Goal: Task Accomplishment & Management: Use online tool/utility

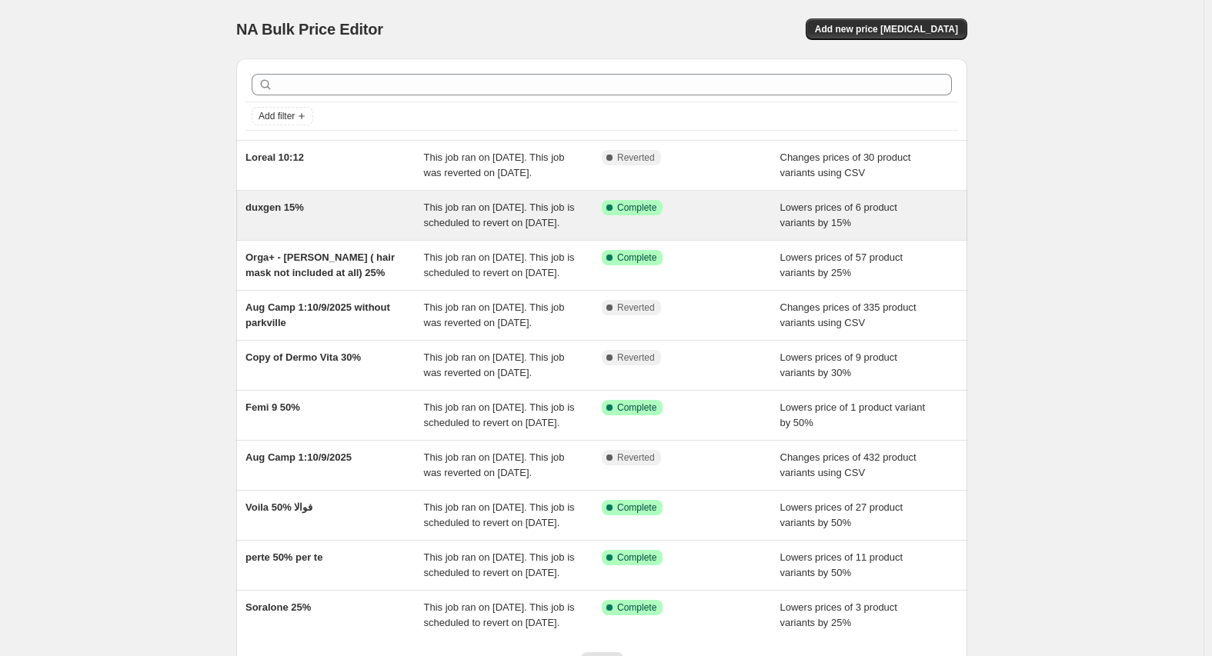
click at [289, 213] on span "duxgen 15%" at bounding box center [274, 208] width 58 height 12
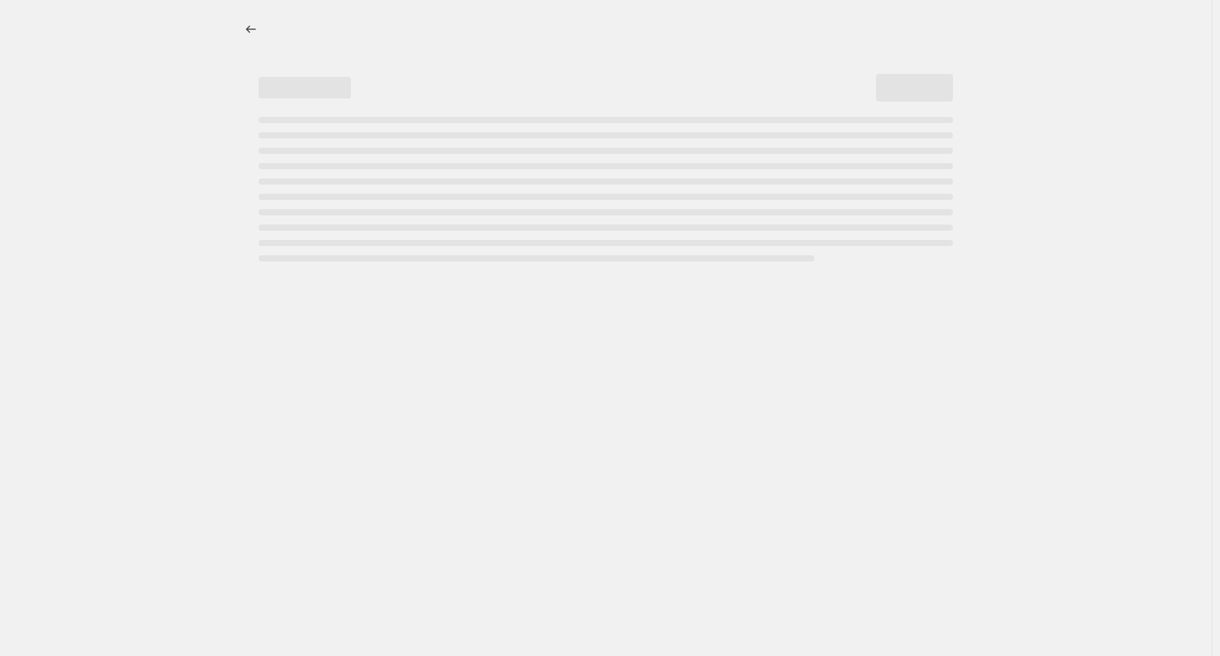
select select "percentage"
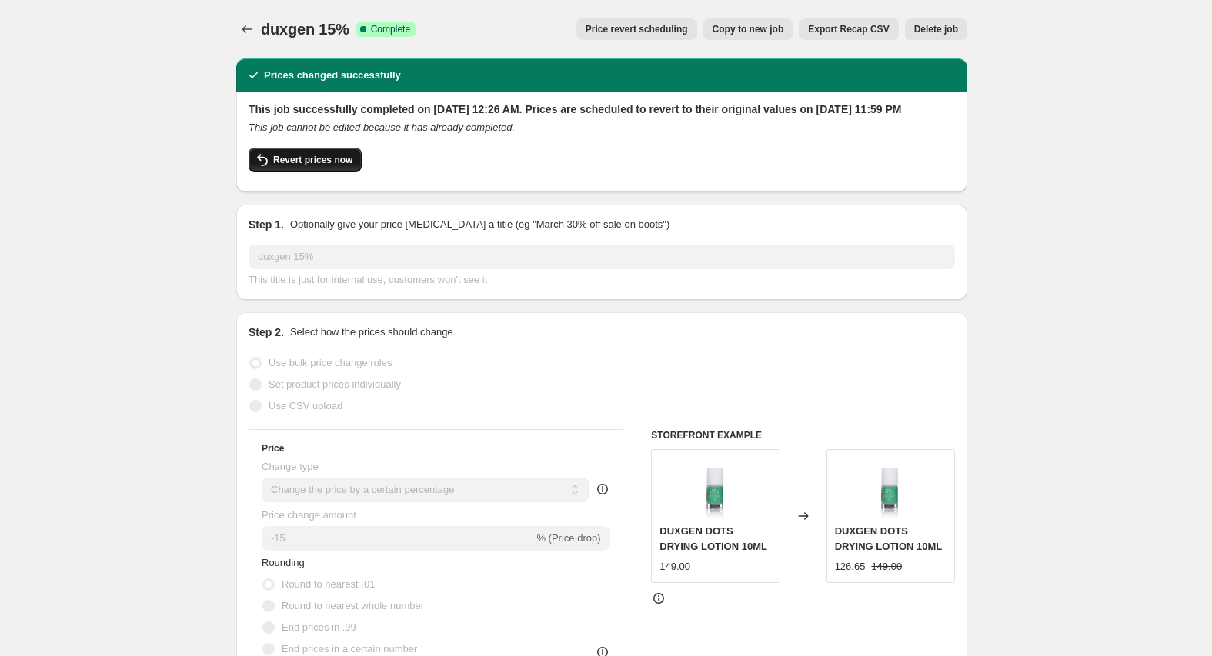
click at [319, 167] on button "Revert prices now" at bounding box center [305, 160] width 113 height 25
checkbox input "false"
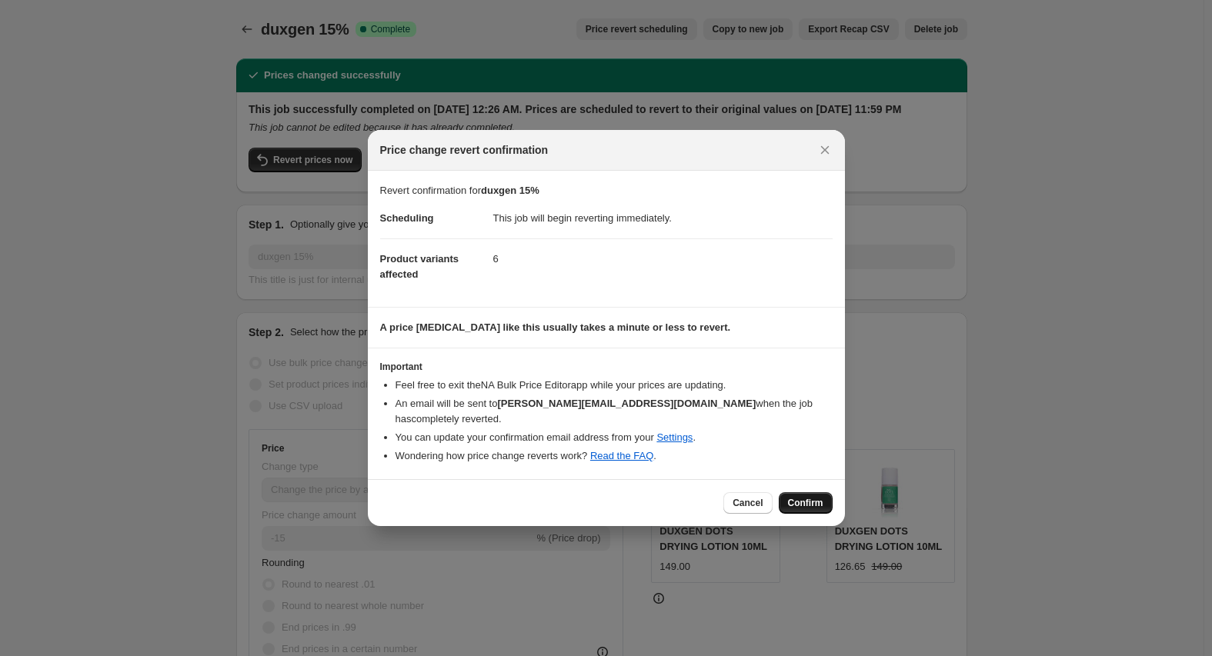
click at [806, 499] on span "Confirm" at bounding box center [805, 503] width 35 height 12
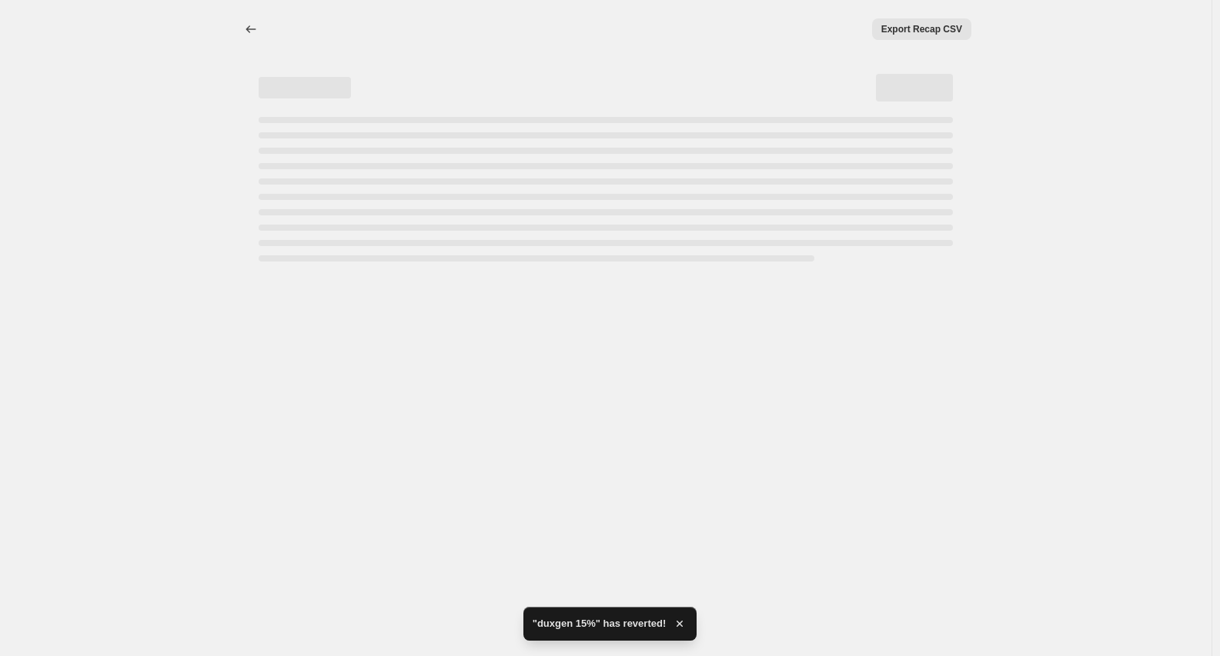
select select "percentage"
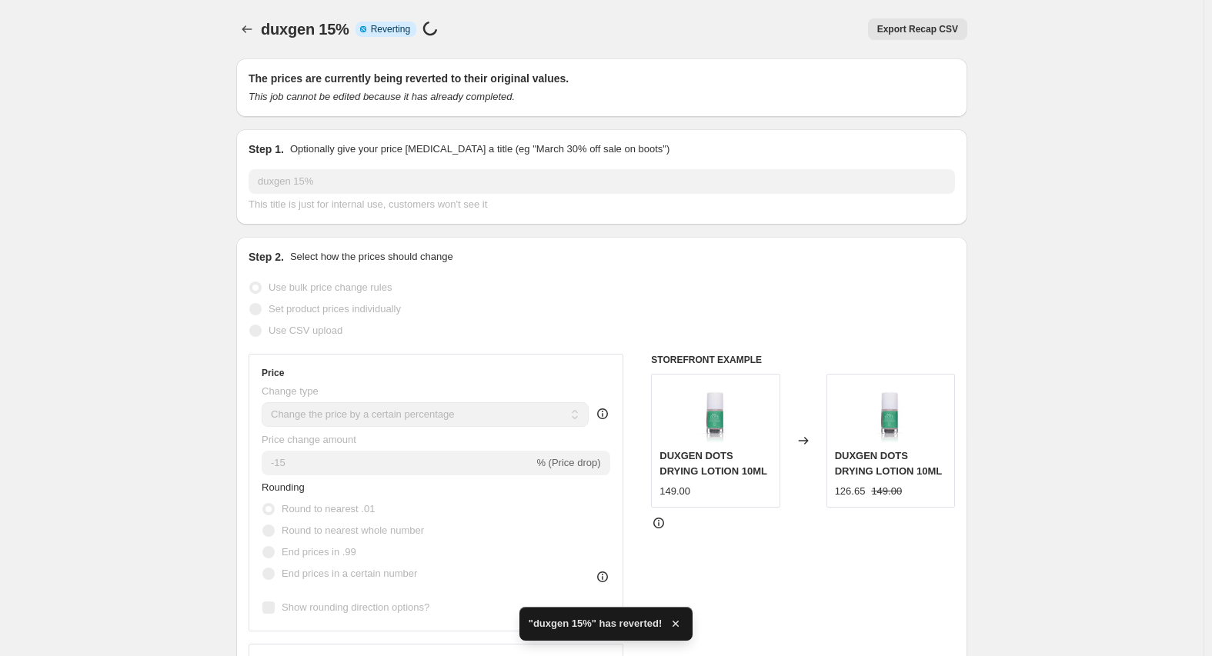
checkbox input "true"
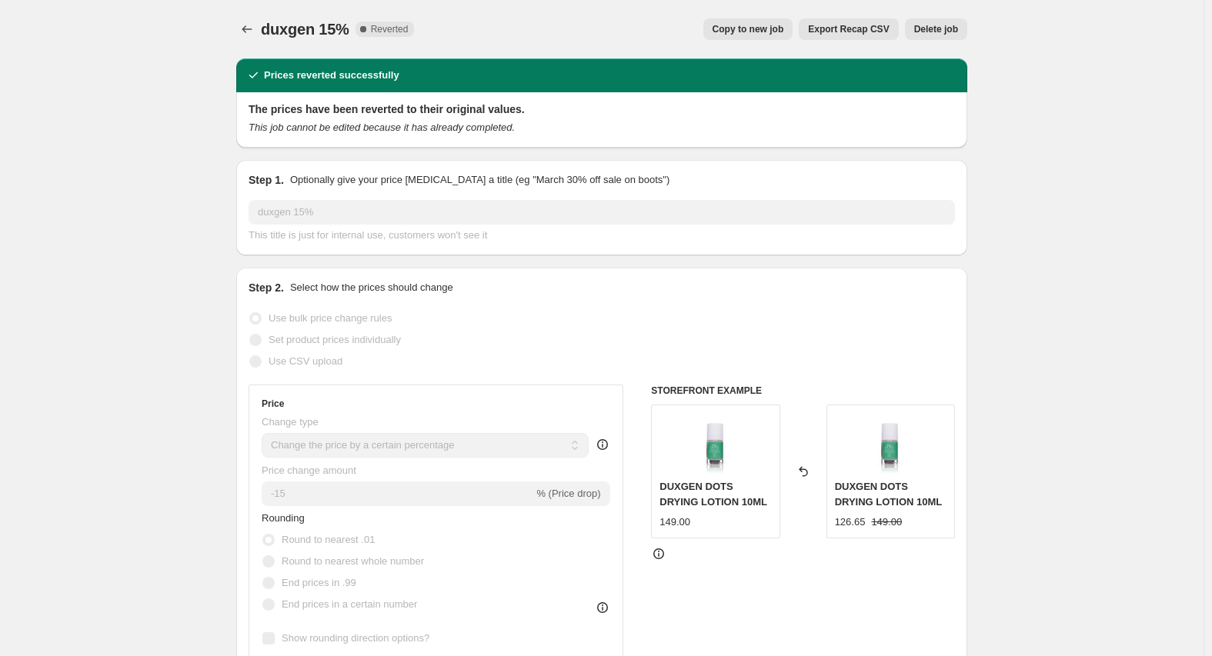
click at [765, 33] on span "Copy to new job" at bounding box center [749, 29] width 72 height 12
select select "percentage"
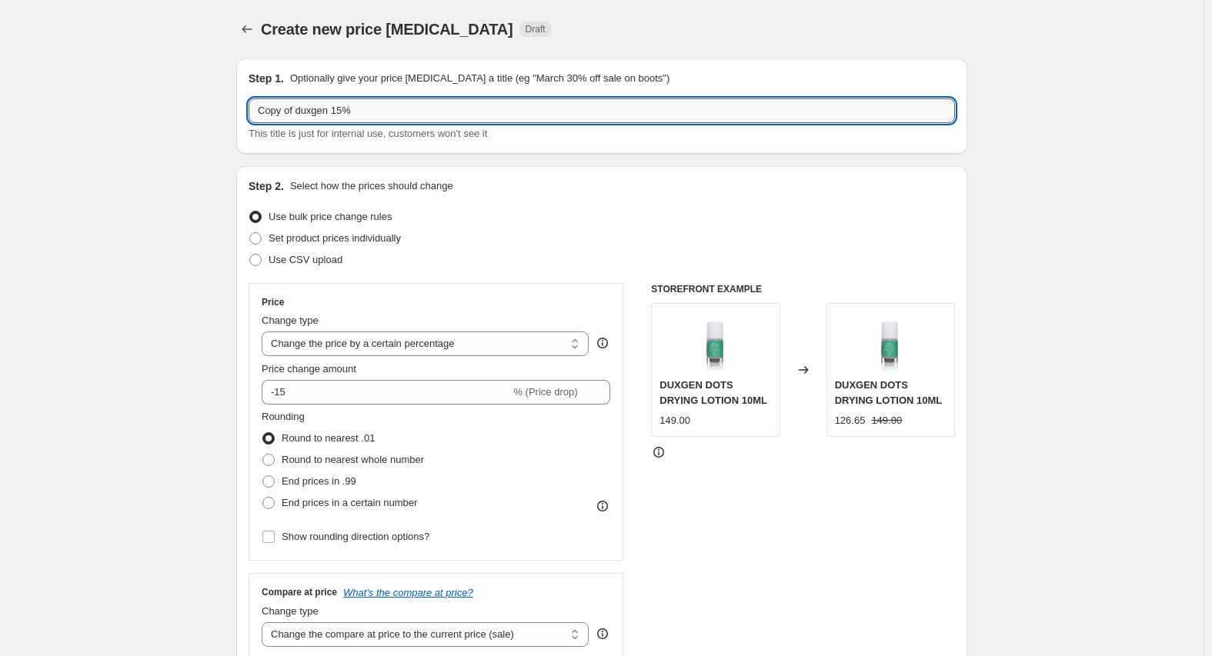
click at [307, 109] on input "Copy of duxgen 15%" at bounding box center [602, 110] width 706 height 25
drag, startPoint x: 298, startPoint y: 112, endPoint x: 110, endPoint y: 122, distance: 188.1
click at [275, 106] on input "duxgen 15%" at bounding box center [602, 110] width 706 height 25
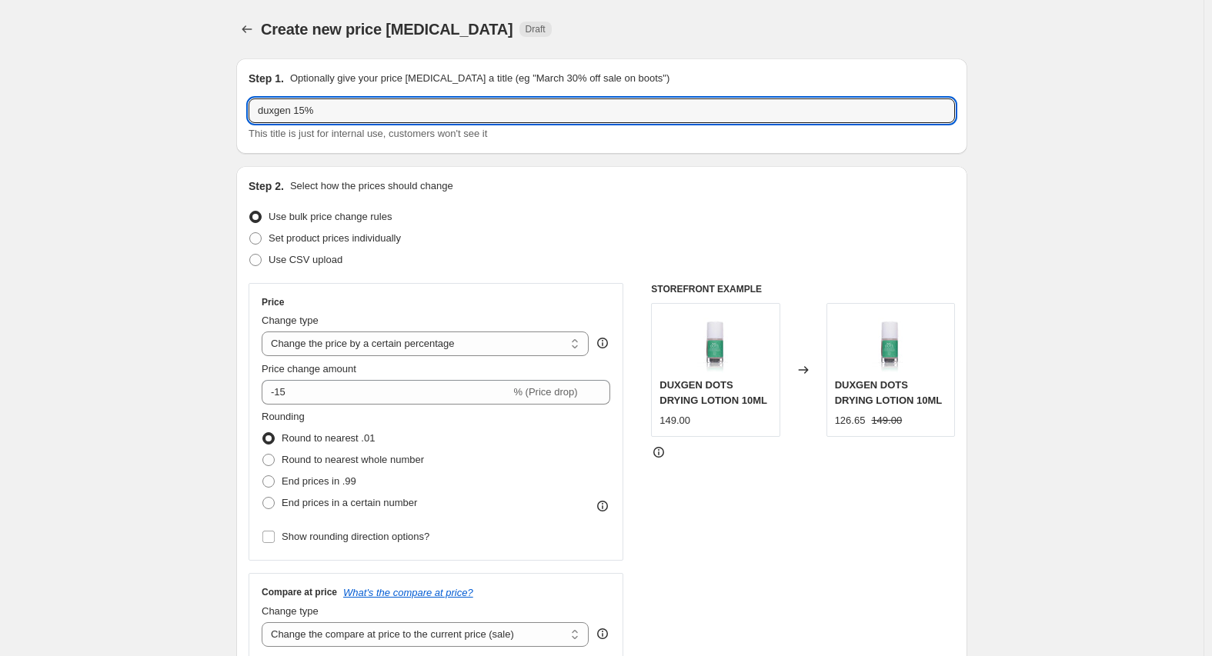
paste input "DUXGEN"
click at [309, 106] on input "DUXGEN 15%" at bounding box center [602, 110] width 706 height 25
type input "DUXGEN 25%"
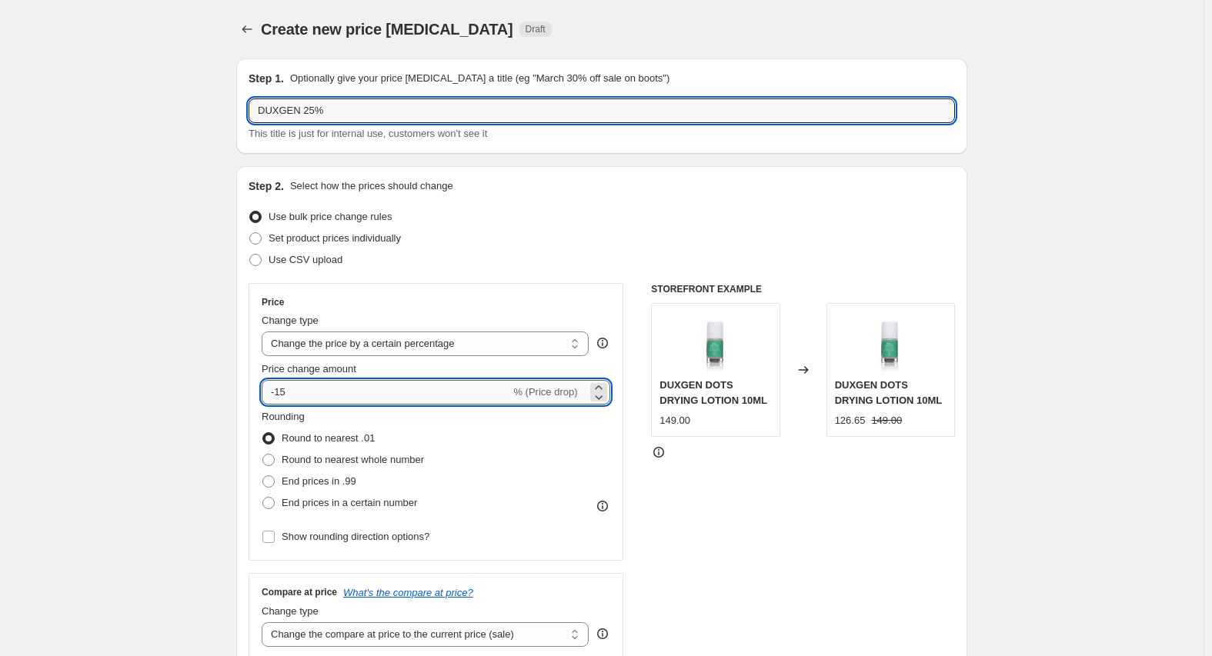
click at [286, 389] on input "-15" at bounding box center [386, 392] width 249 height 25
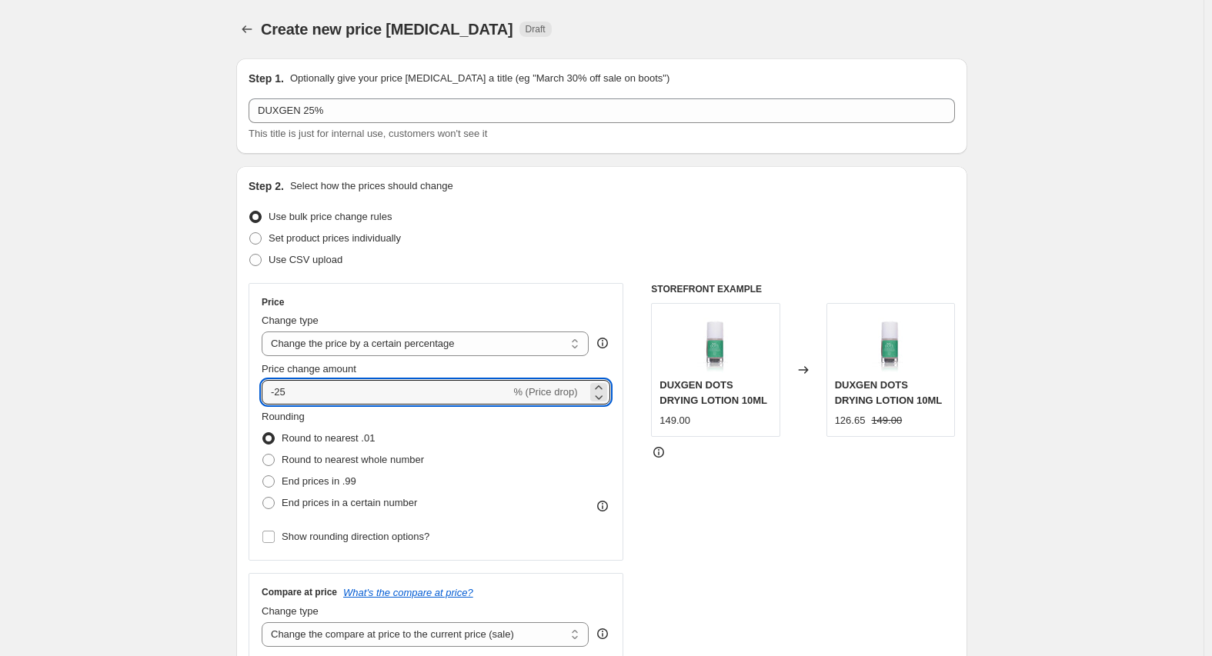
type input "-25"
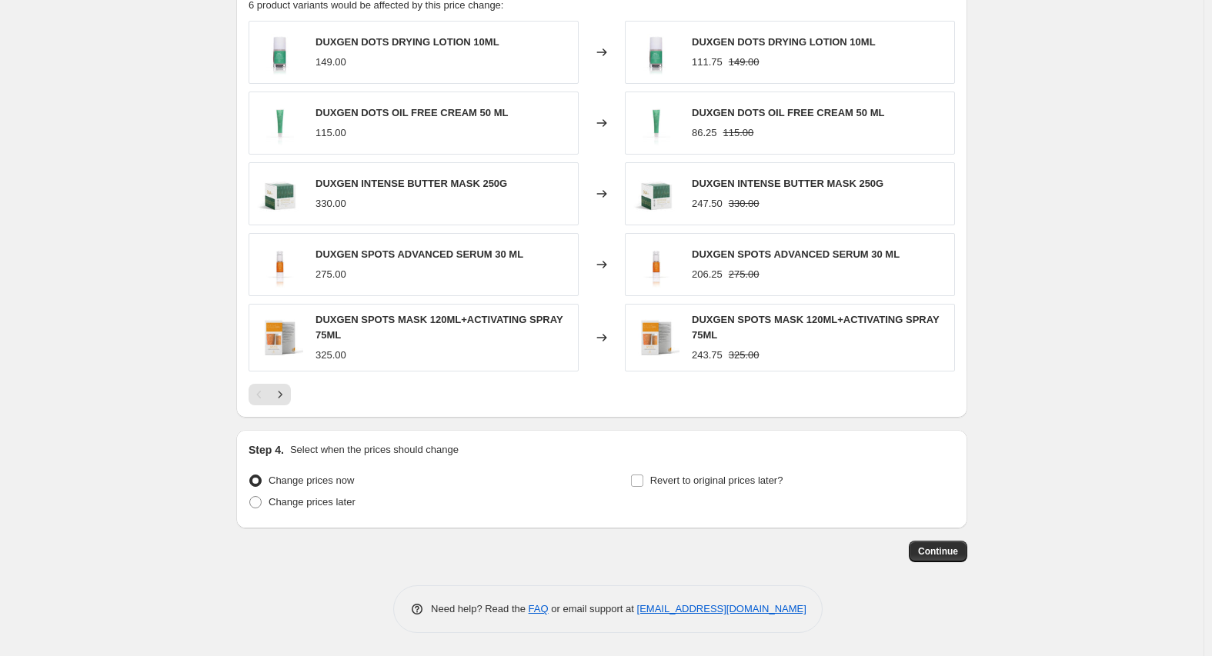
scroll to position [934, 0]
click at [709, 479] on span "Revert to original prices later?" at bounding box center [716, 481] width 133 height 12
click at [643, 479] on input "Revert to original prices later?" at bounding box center [637, 481] width 12 height 12
checkbox input "true"
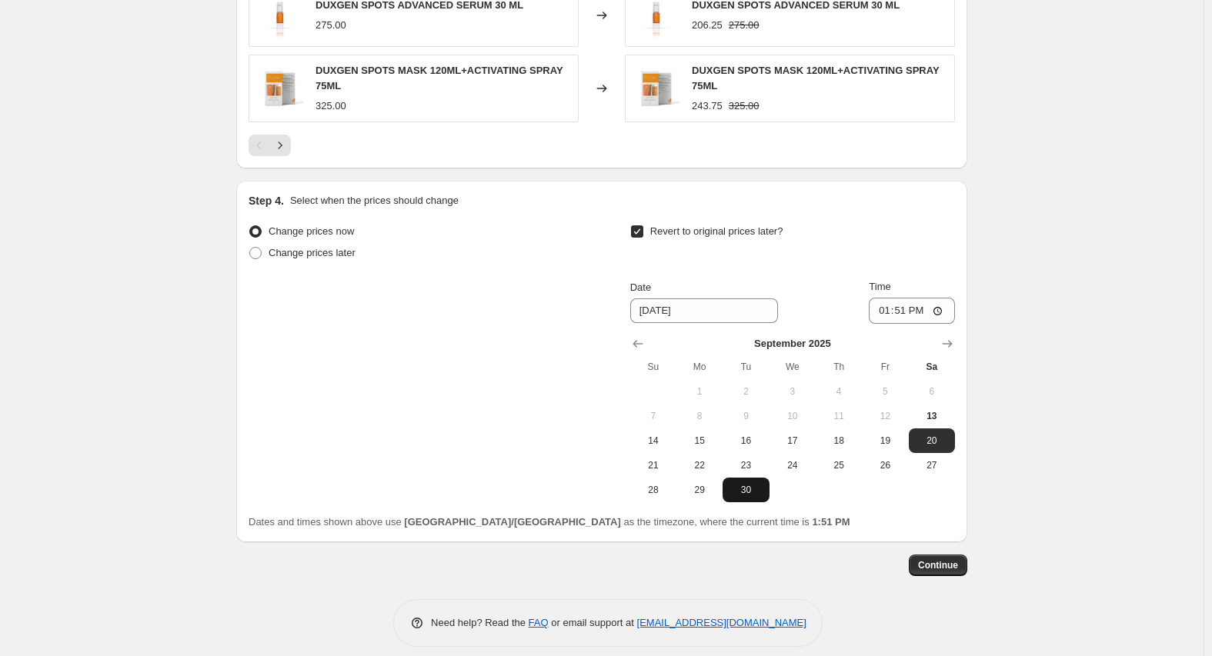
scroll to position [1197, 0]
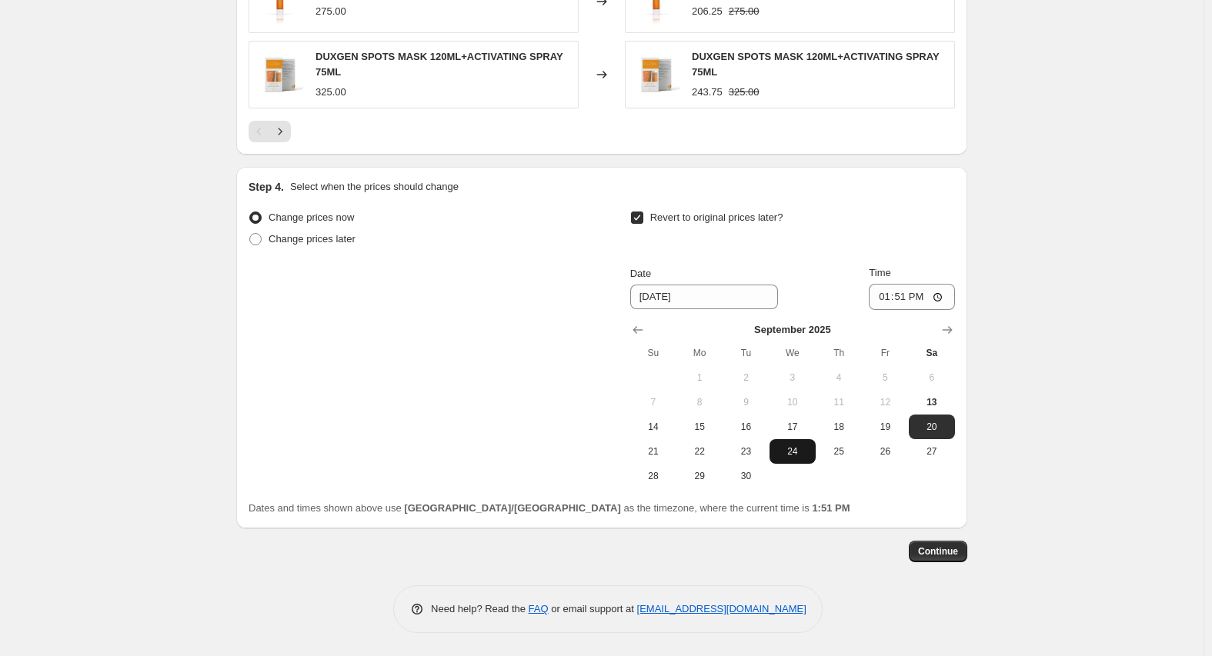
click at [793, 456] on span "24" at bounding box center [793, 452] width 34 height 12
type input "9/24/2025"
click at [891, 298] on input "13:51" at bounding box center [912, 297] width 86 height 26
type input "23:59"
click at [939, 559] on button "Continue" at bounding box center [938, 552] width 58 height 22
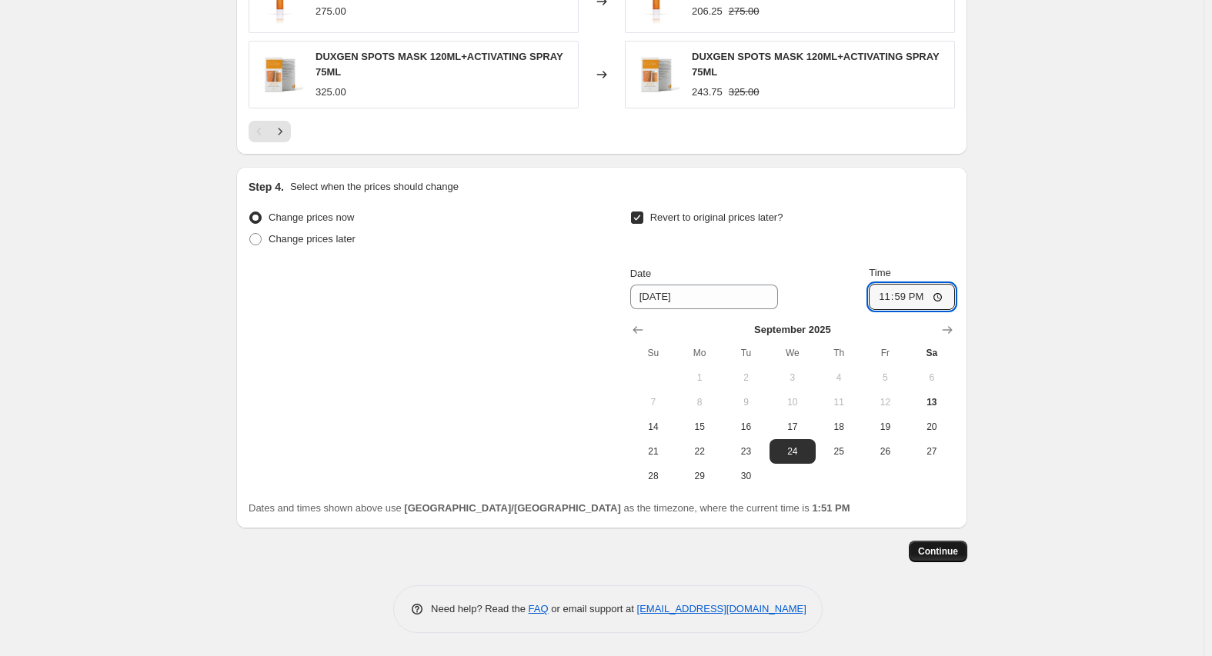
scroll to position [0, 0]
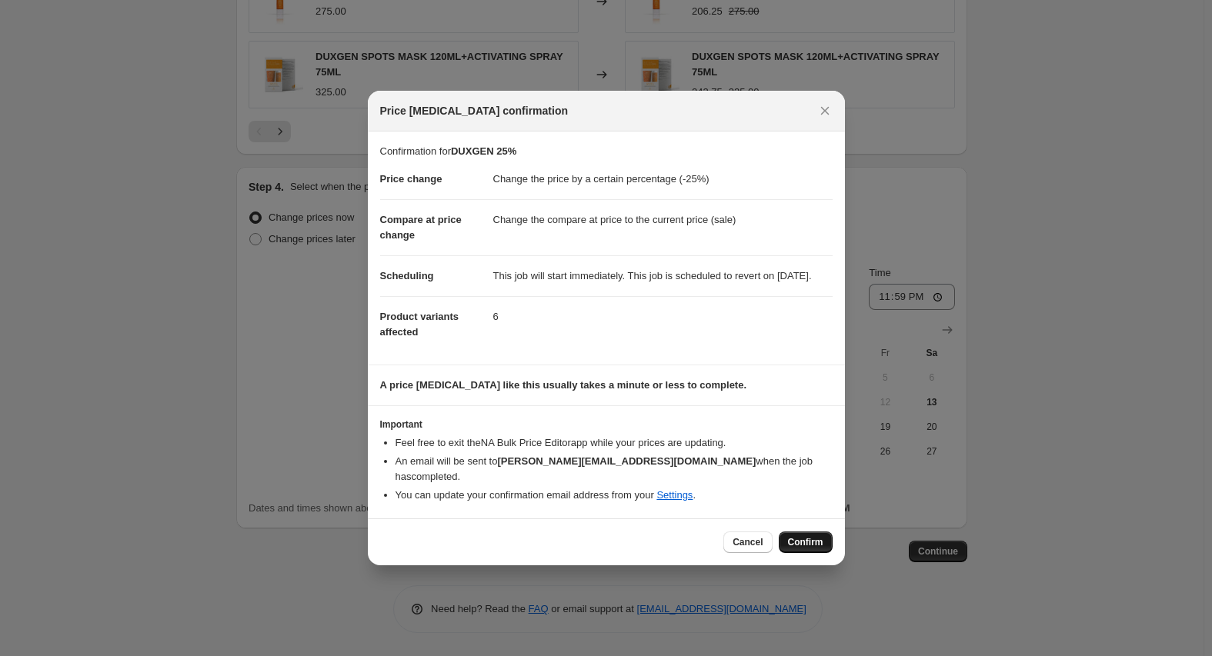
click at [793, 538] on span "Confirm" at bounding box center [805, 542] width 35 height 12
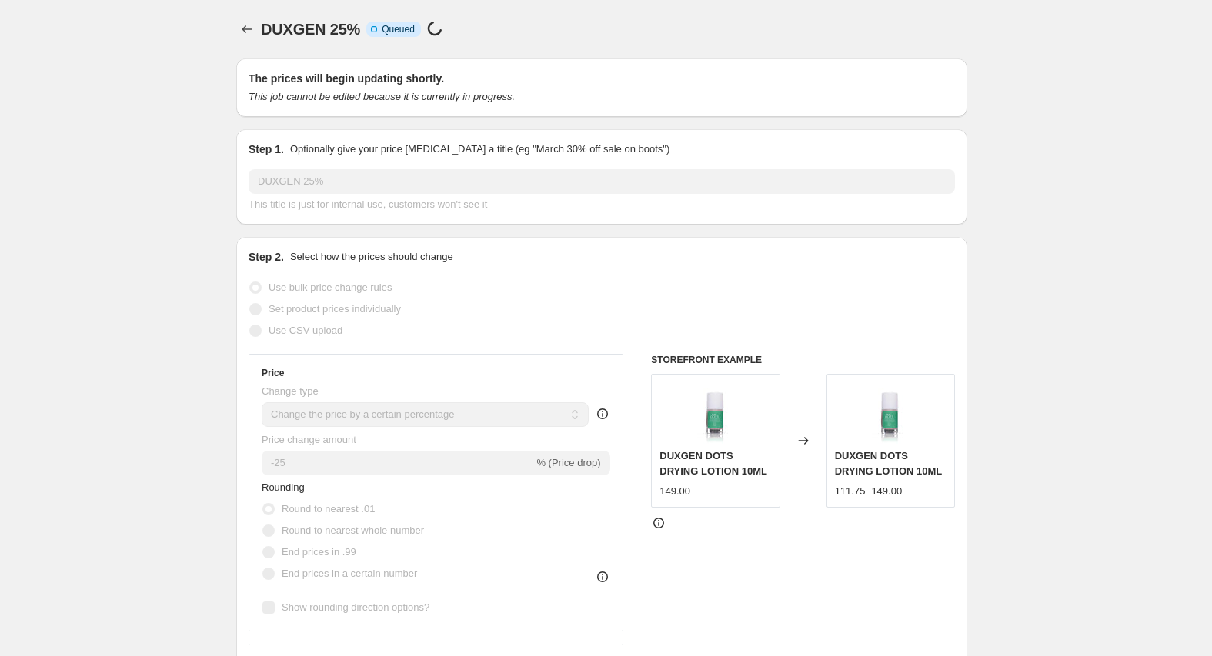
scroll to position [1197, 0]
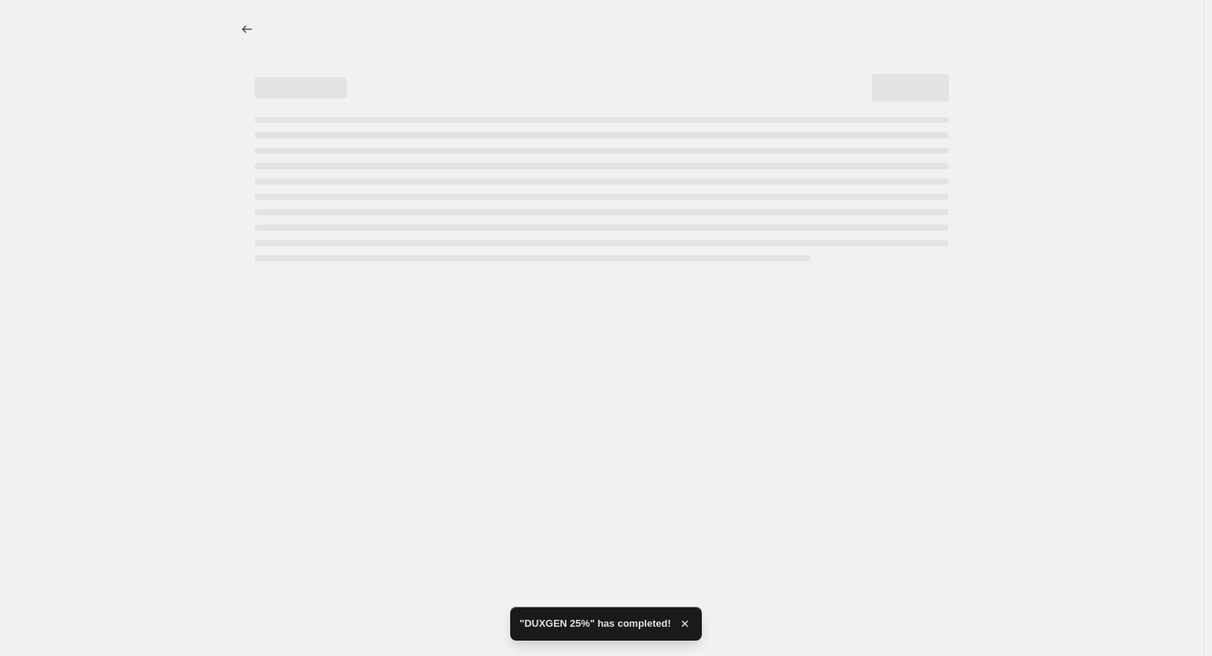
select select "percentage"
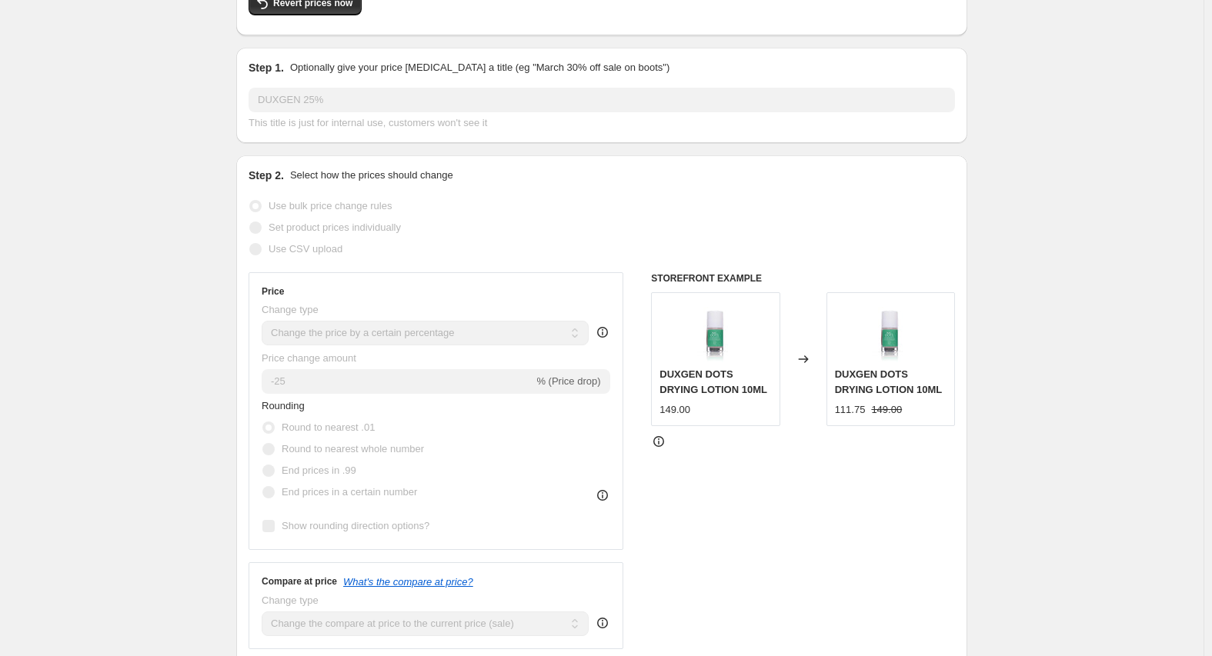
scroll to position [0, 0]
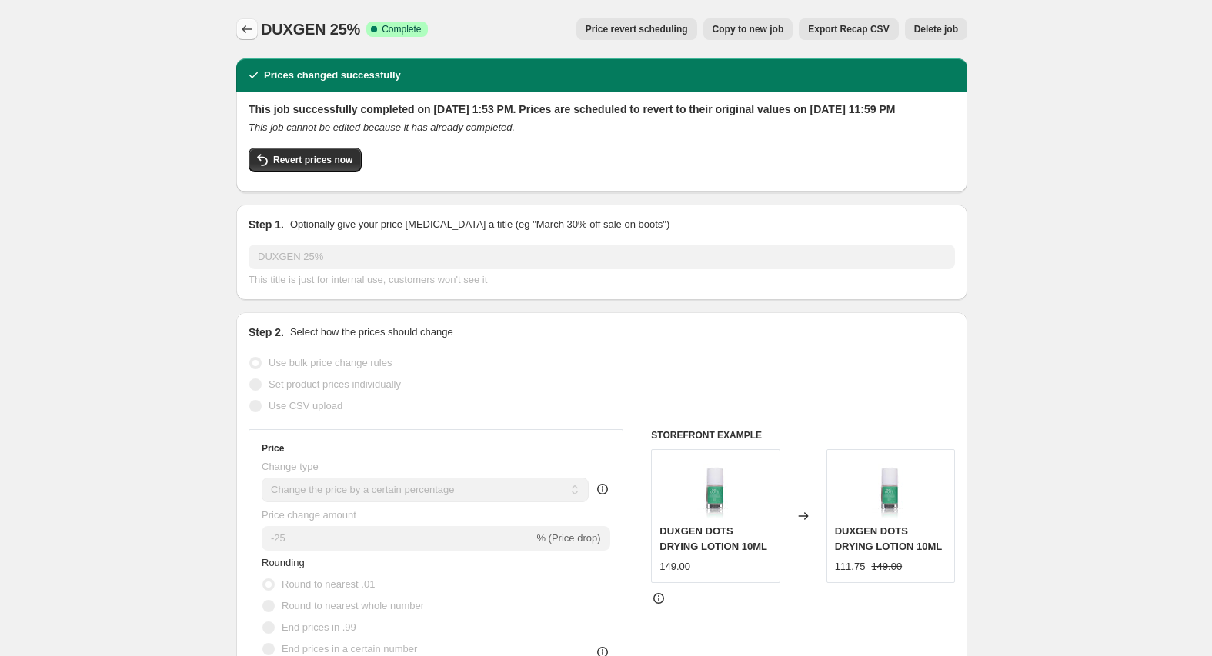
click at [250, 34] on icon "Price change jobs" at bounding box center [246, 29] width 15 height 15
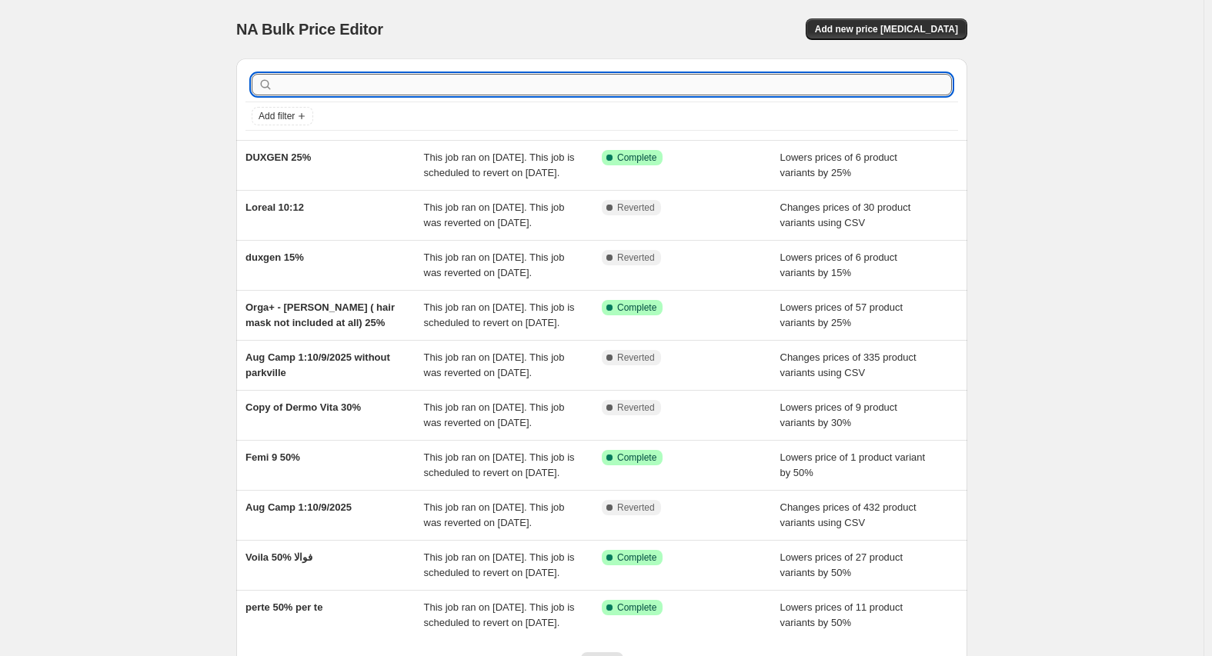
click at [361, 84] on input "text" at bounding box center [614, 85] width 676 height 22
type input "Beesline"
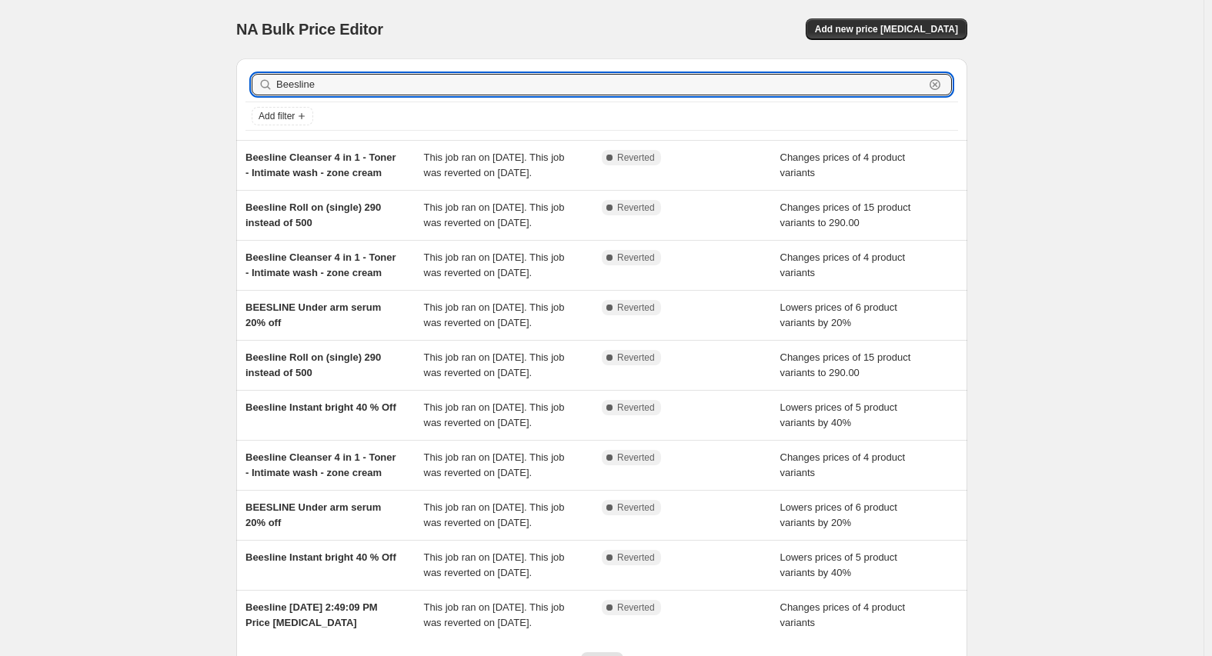
click at [366, 82] on input "Beesline" at bounding box center [600, 85] width 648 height 22
type input "Beesline 20"
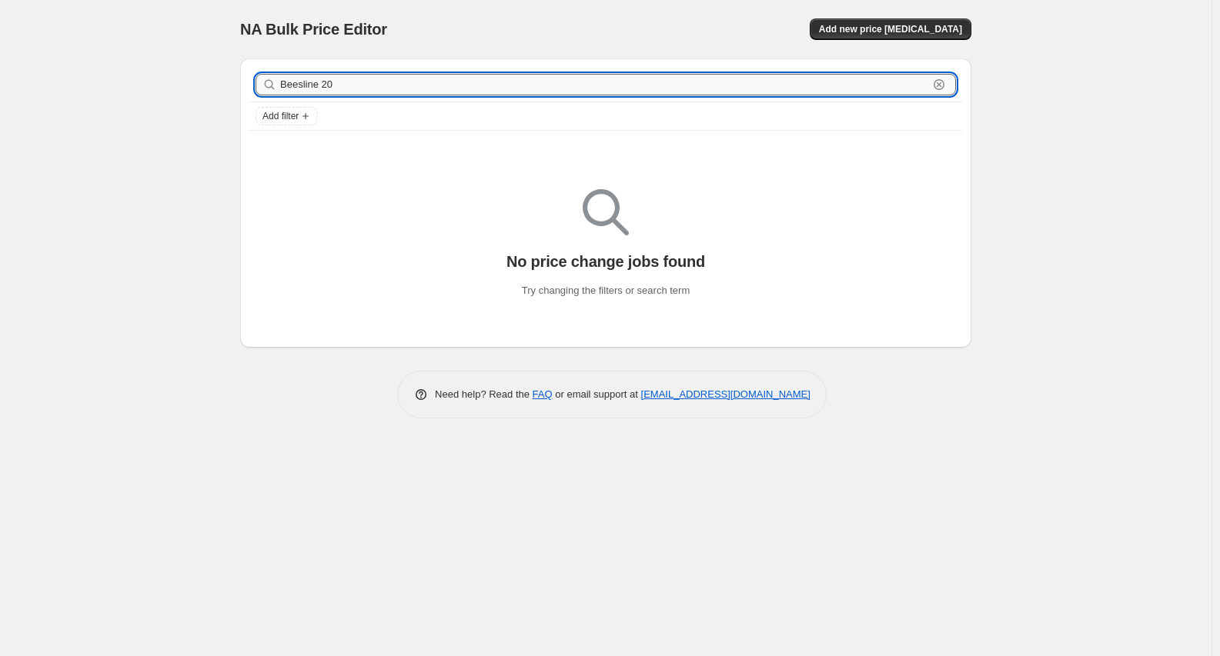
click at [355, 86] on input "Beesline 20" at bounding box center [604, 85] width 648 height 22
type input "Beesline roll"
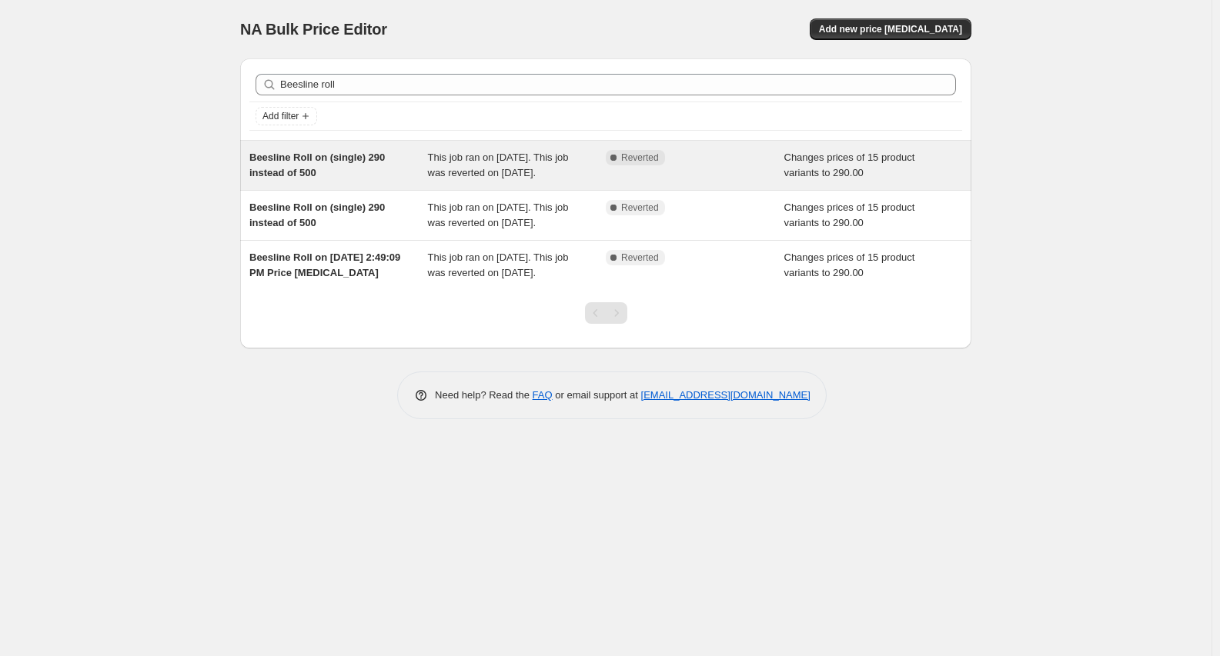
click at [310, 166] on span "Beesline Roll on (single) 290 instead of 500" at bounding box center [316, 165] width 135 height 27
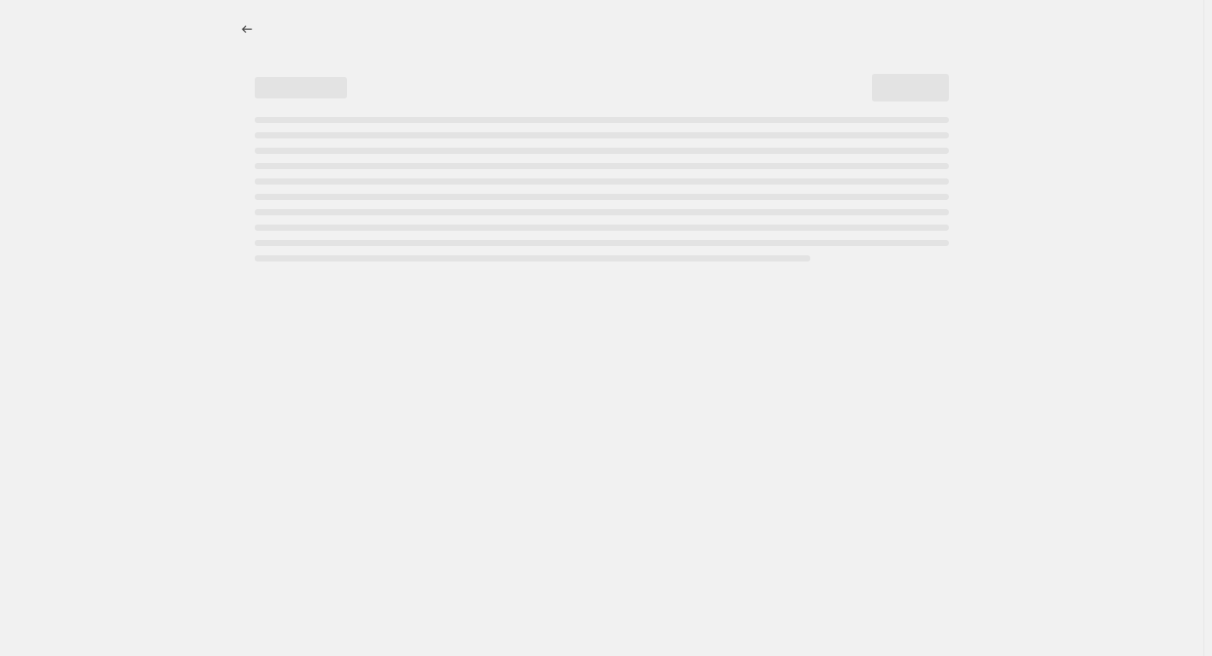
select select "collection"
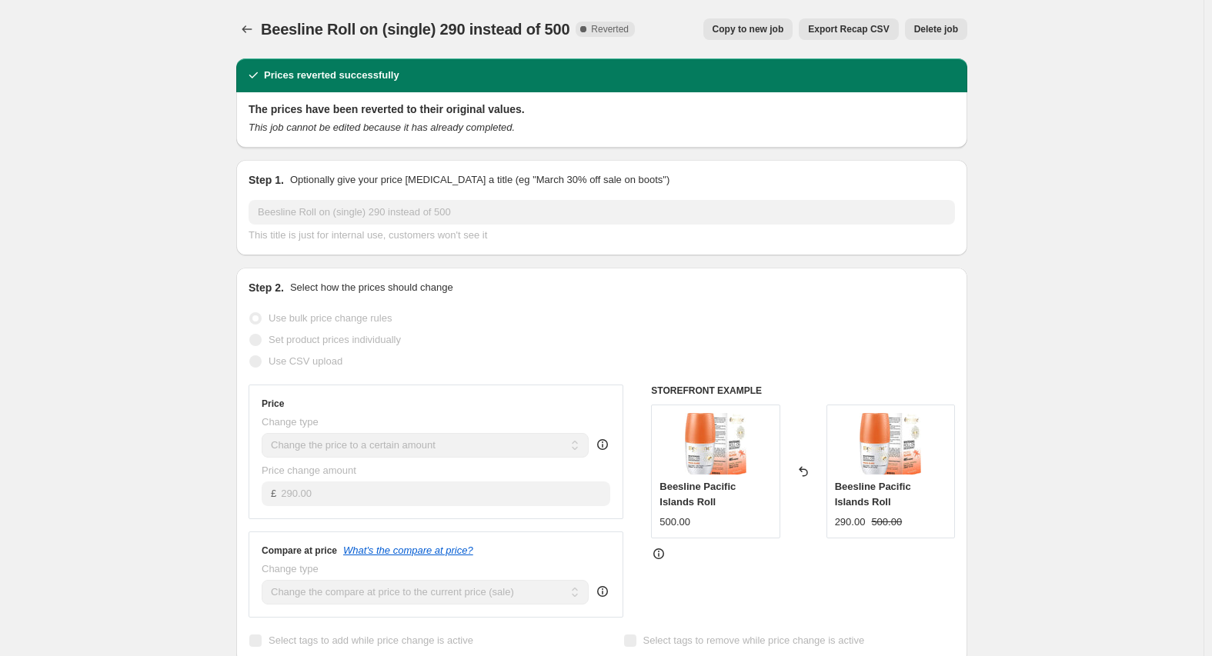
click at [752, 28] on span "Copy to new job" at bounding box center [749, 29] width 72 height 12
select select "collection"
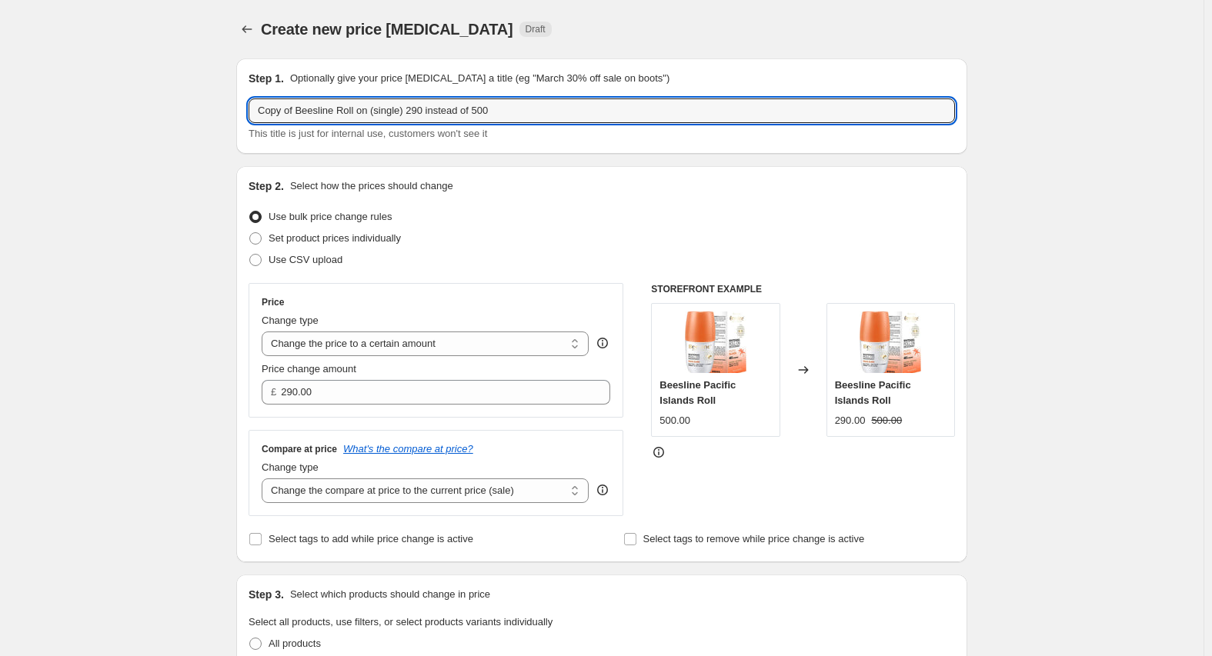
drag, startPoint x: 301, startPoint y: 107, endPoint x: 164, endPoint y: 129, distance: 138.8
type input "Beesline Roll on (single) 290 instead of 500"
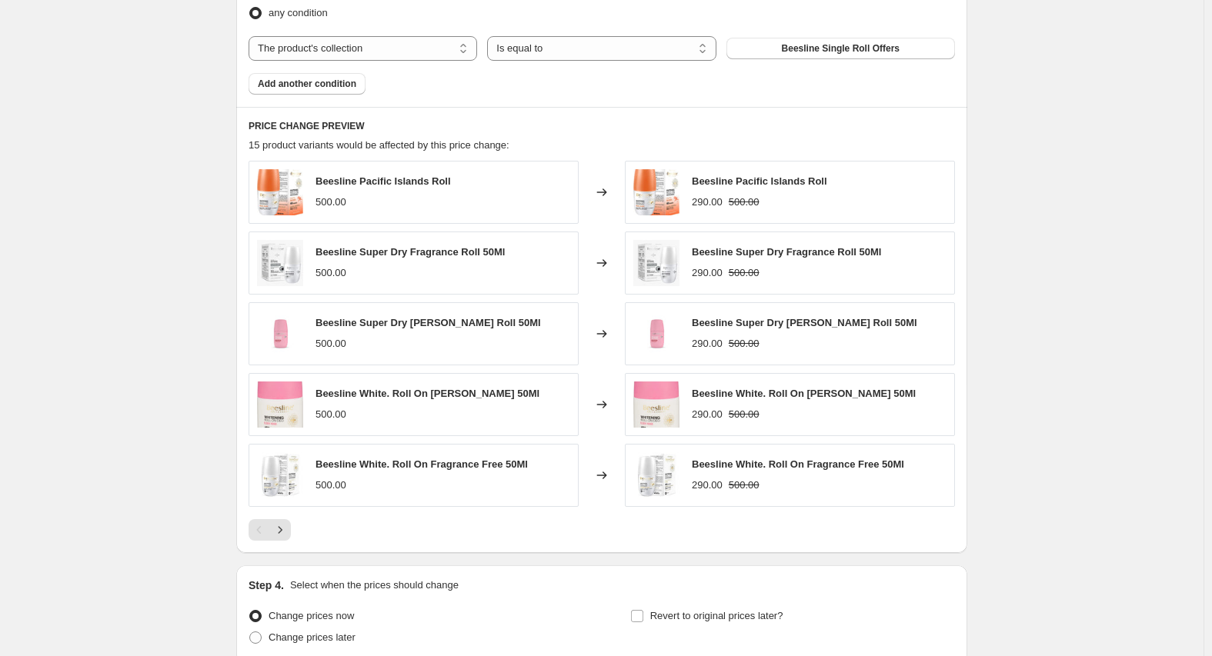
scroll to position [913, 0]
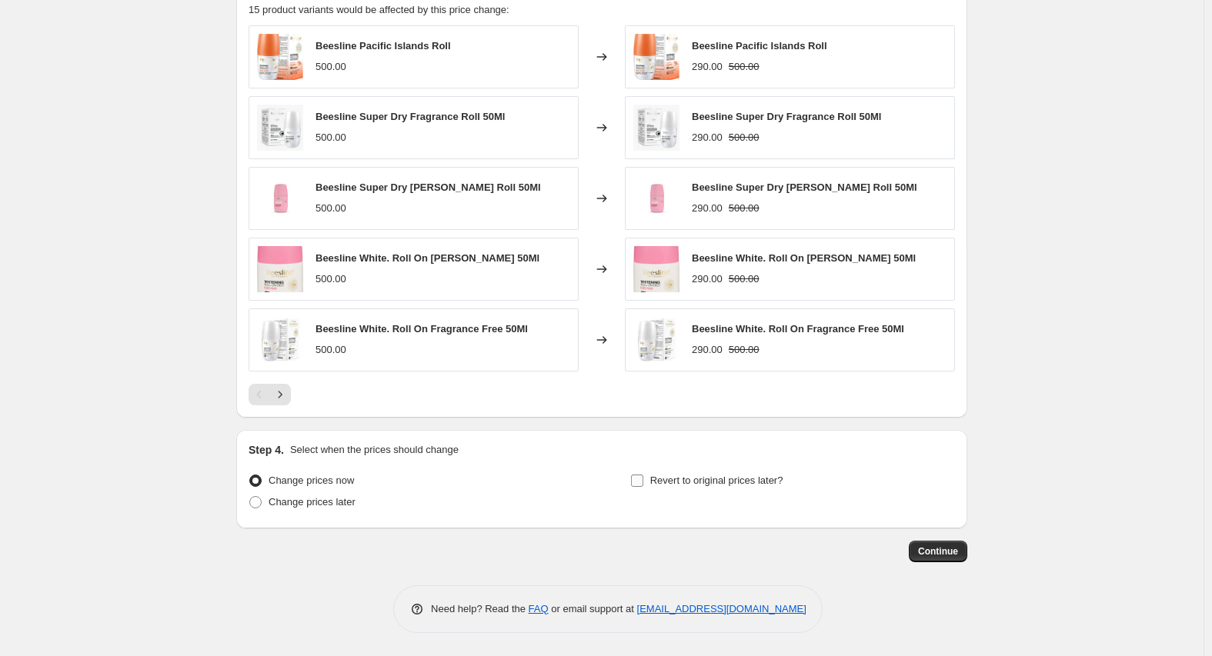
click at [703, 476] on span "Revert to original prices later?" at bounding box center [716, 481] width 133 height 12
click at [643, 476] on input "Revert to original prices later?" at bounding box center [637, 481] width 12 height 12
checkbox input "true"
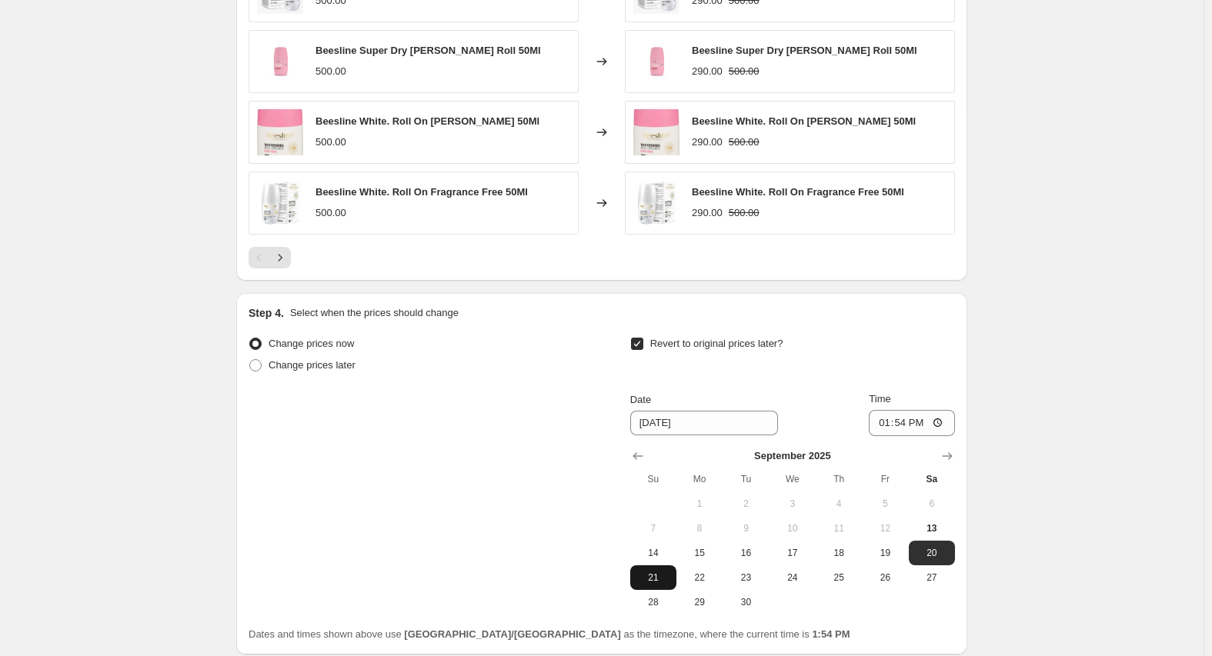
scroll to position [1176, 0]
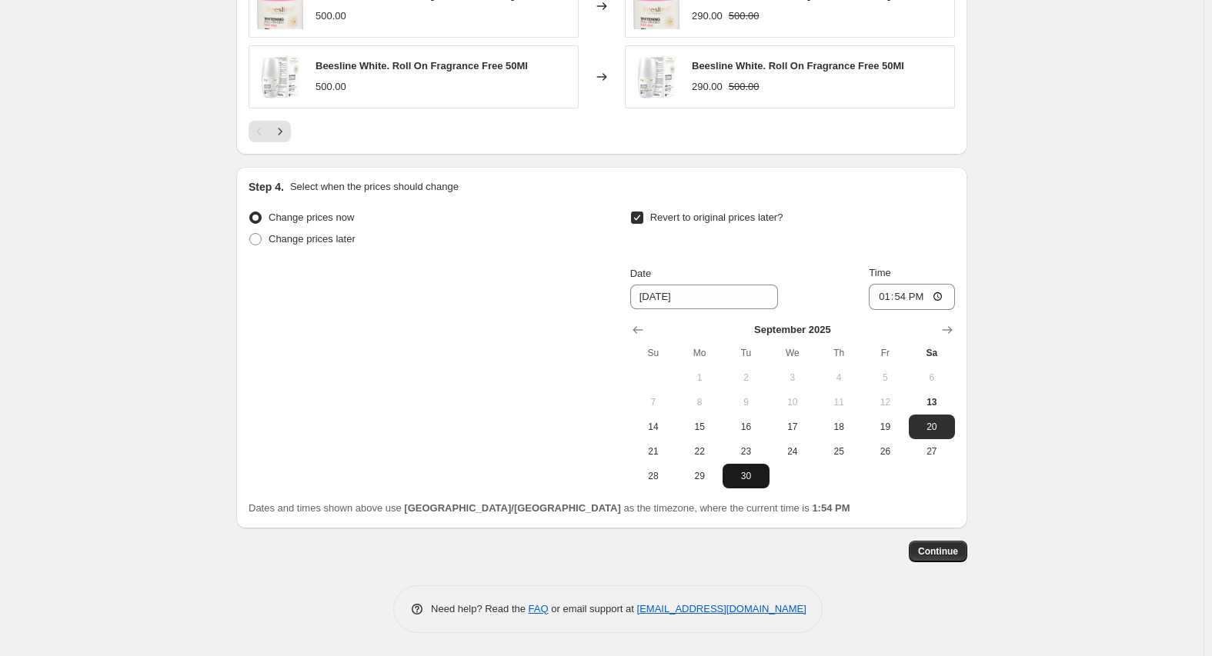
click at [758, 478] on span "30" at bounding box center [746, 476] width 34 height 12
type input "9/30/2025"
click at [889, 297] on input "13:54" at bounding box center [912, 297] width 86 height 26
type input "23:59"
click at [950, 546] on span "Continue" at bounding box center [938, 552] width 40 height 12
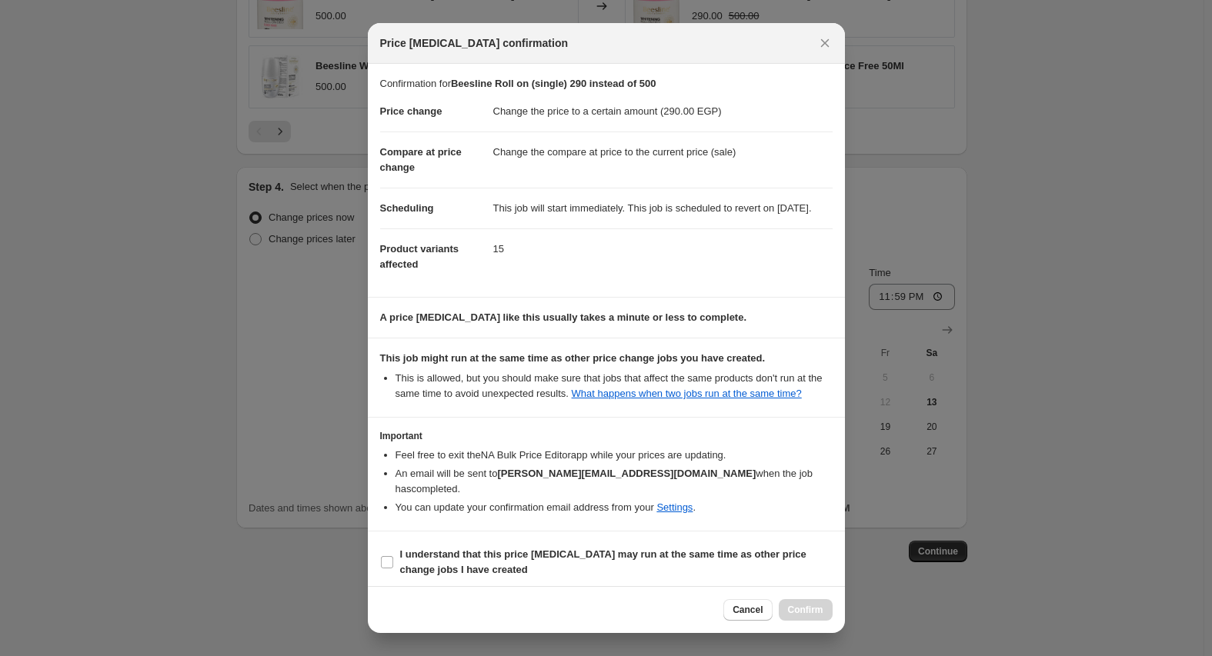
click at [433, 541] on section "I understand that this price change job may run at the same time as other price…" at bounding box center [606, 563] width 477 height 62
click at [451, 556] on b "I understand that this price change job may run at the same time as other price…" at bounding box center [603, 562] width 406 height 27
click at [393, 556] on input "I understand that this price change job may run at the same time as other price…" at bounding box center [387, 562] width 12 height 12
checkbox input "true"
click at [783, 605] on button "Confirm" at bounding box center [806, 610] width 54 height 22
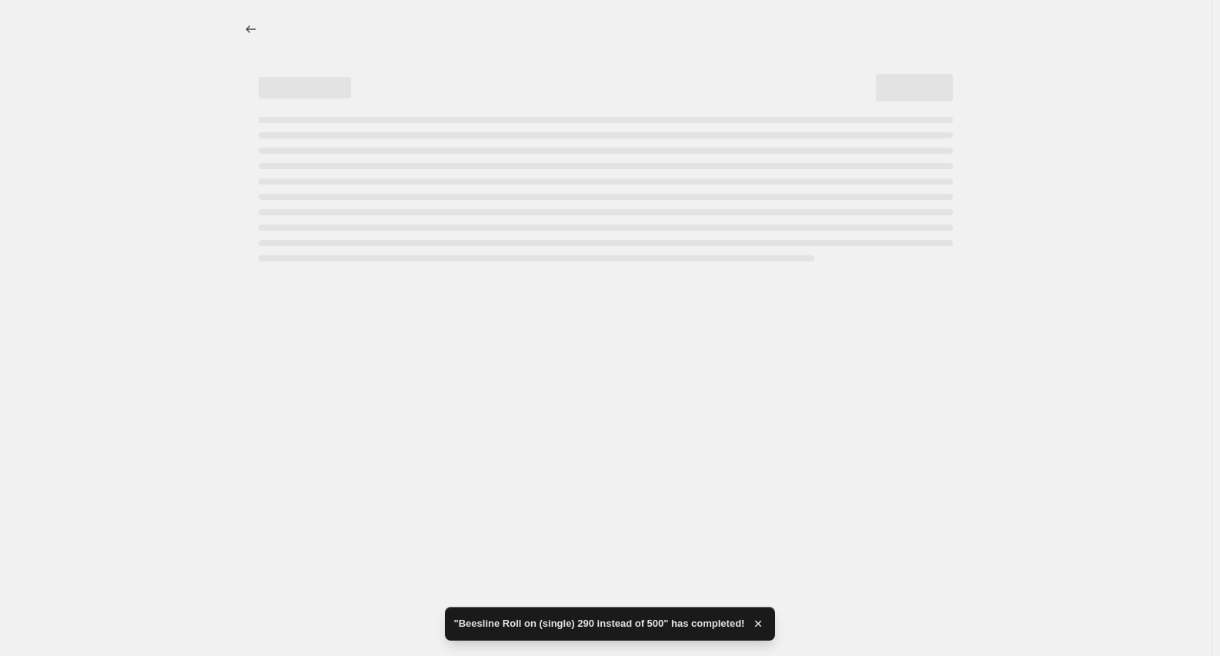
select select "collection"
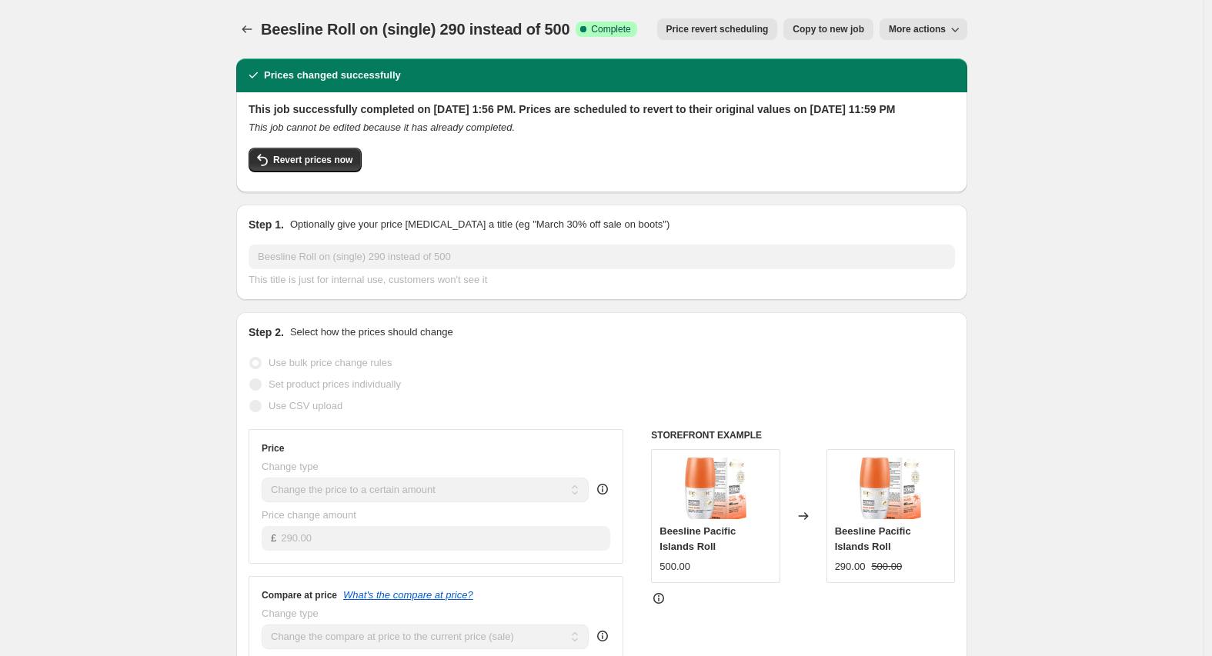
click at [243, 25] on icon "Price change jobs" at bounding box center [246, 29] width 15 height 15
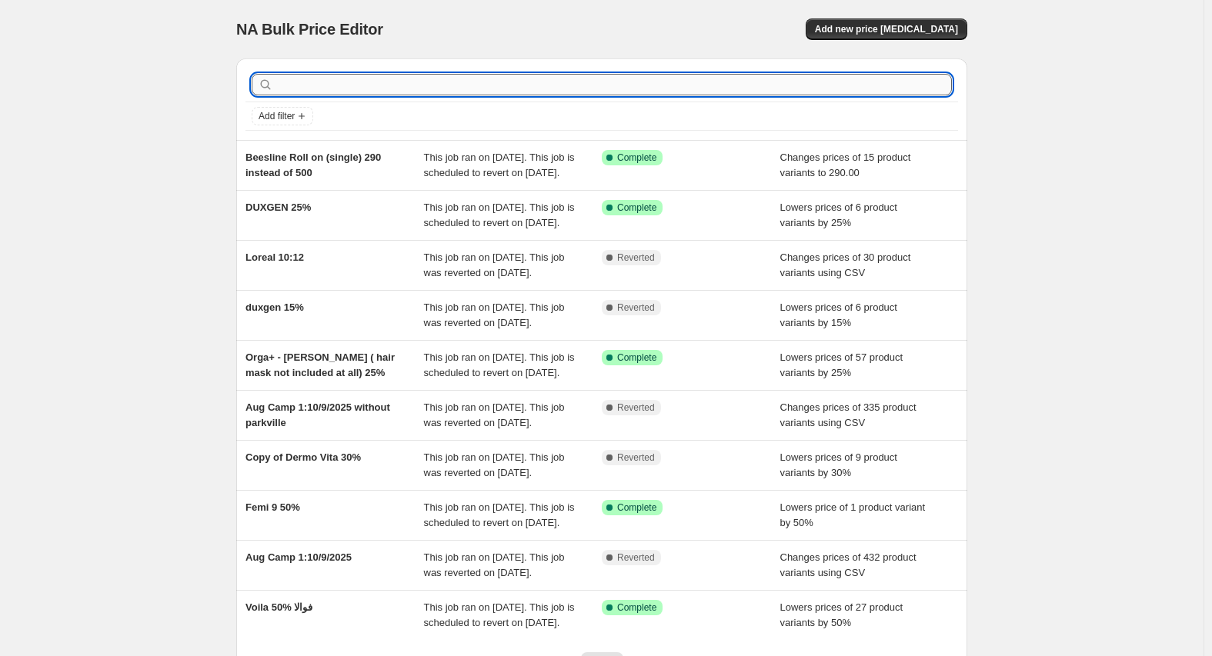
click at [376, 86] on input "text" at bounding box center [614, 85] width 676 height 22
type input "beesline ton"
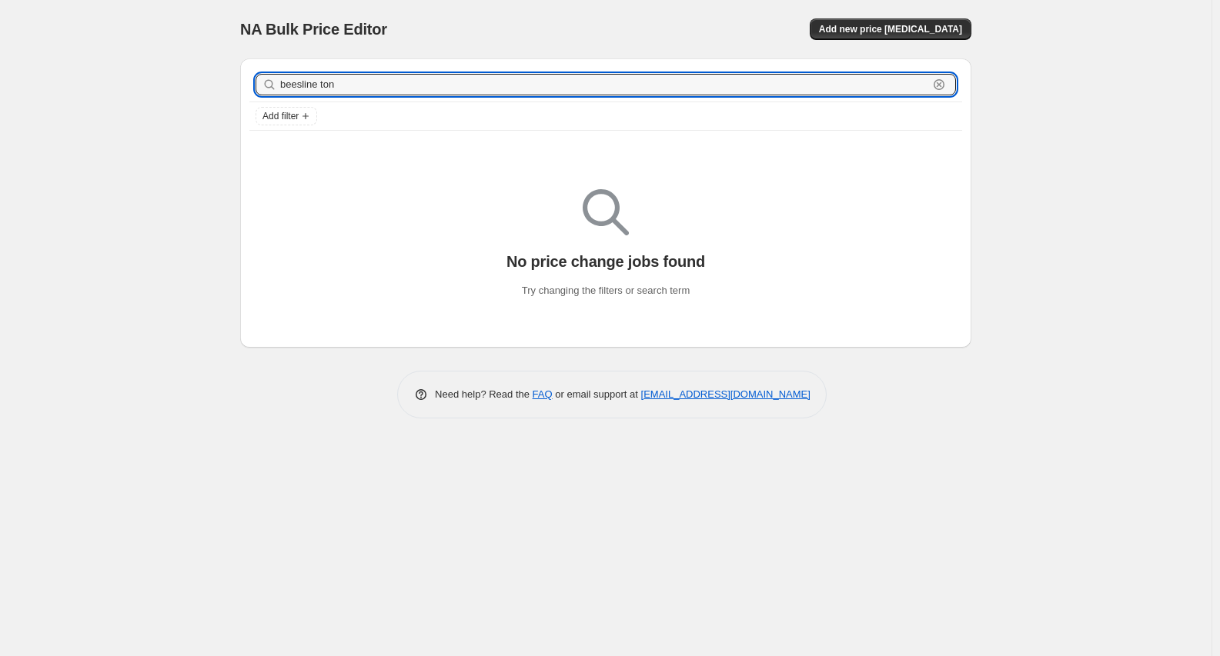
click at [376, 86] on input "beesline ton" at bounding box center [604, 85] width 648 height 22
type input "beesline"
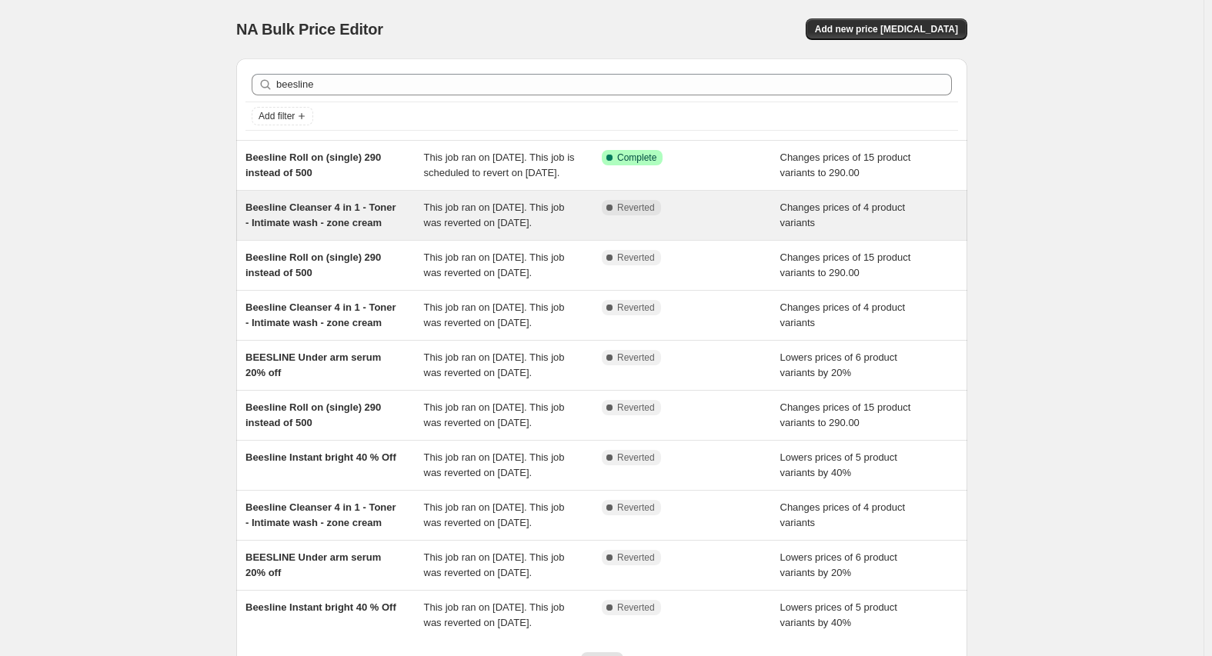
drag, startPoint x: 309, startPoint y: 226, endPoint x: 275, endPoint y: 242, distance: 37.2
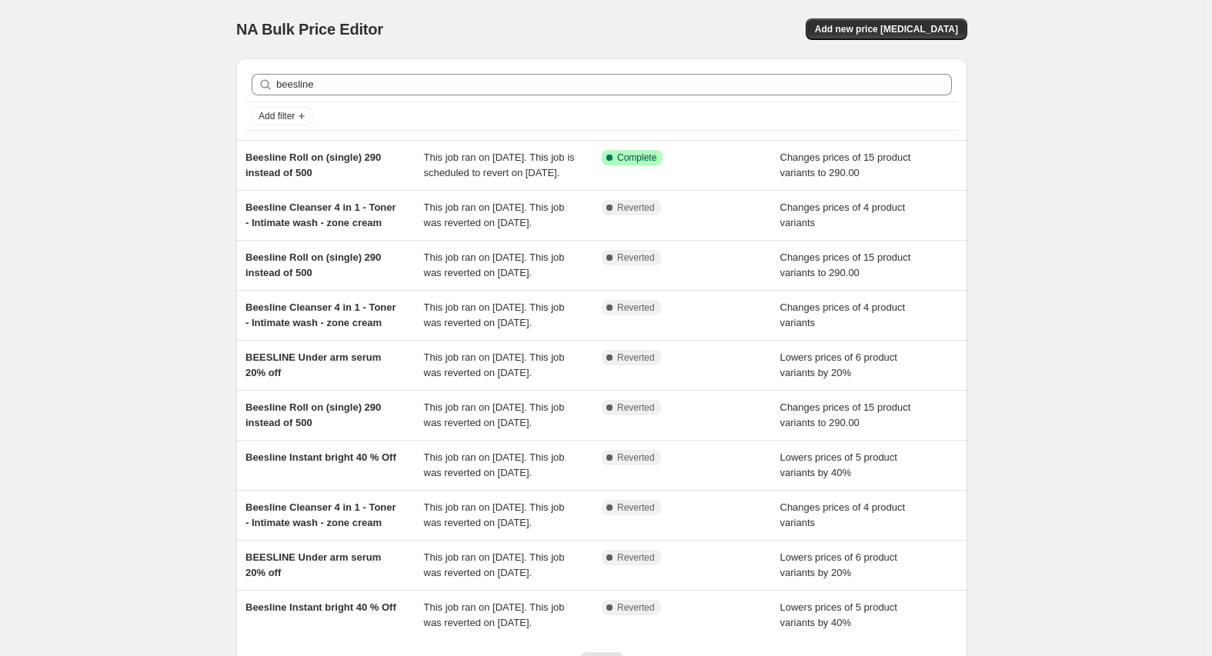
drag, startPoint x: 275, startPoint y: 242, endPoint x: 211, endPoint y: 230, distance: 65.7
click at [208, 230] on div "NA Bulk Price Editor. This page is ready NA Bulk Price Editor Add new price cha…" at bounding box center [601, 396] width 1203 height 793
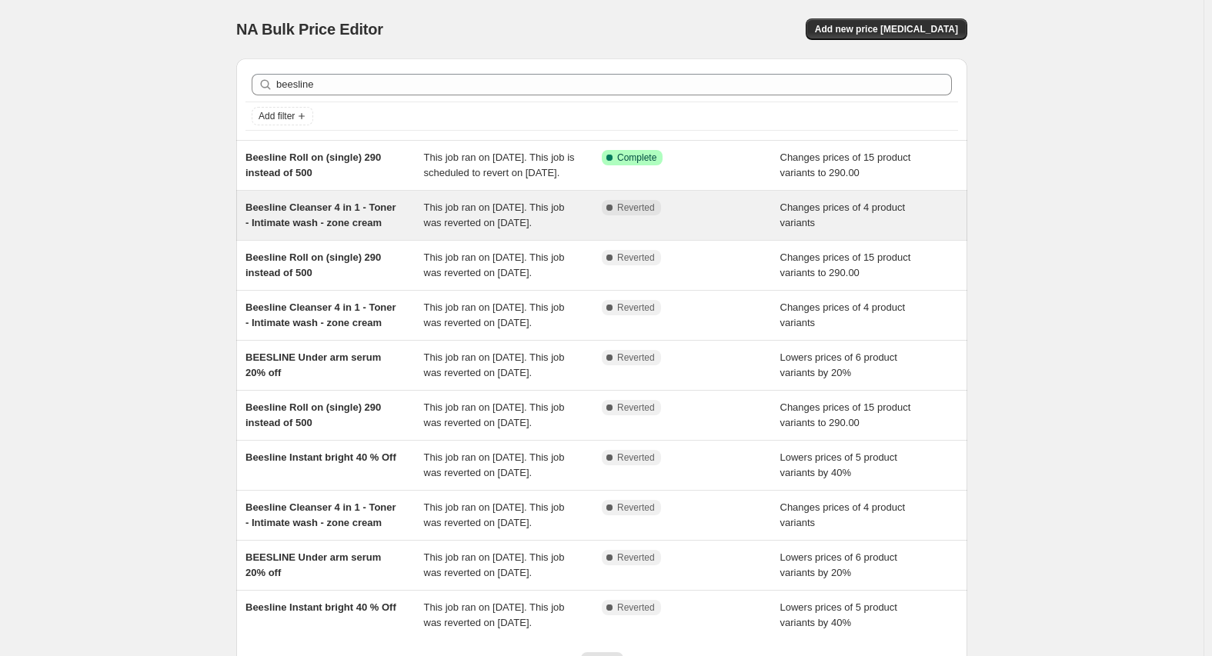
click at [307, 229] on span "Beesline Cleanser 4 in 1 - Toner - Intimate wash - zone cream" at bounding box center [320, 215] width 151 height 27
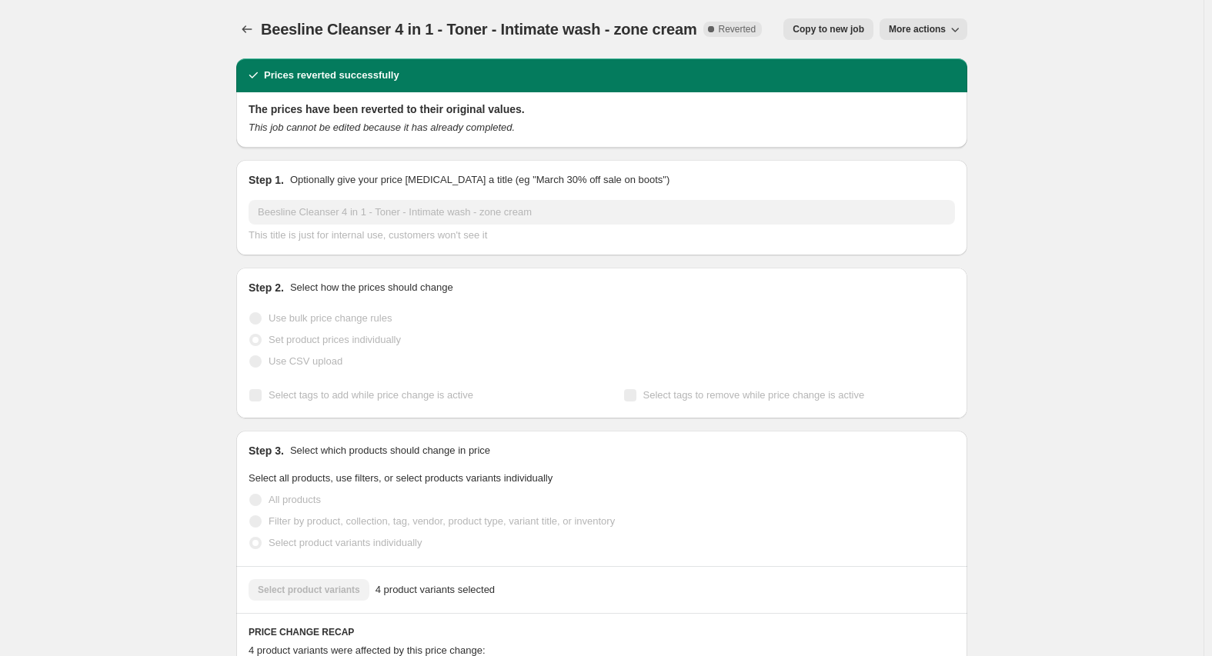
click at [821, 35] on button "Copy to new job" at bounding box center [828, 29] width 90 height 22
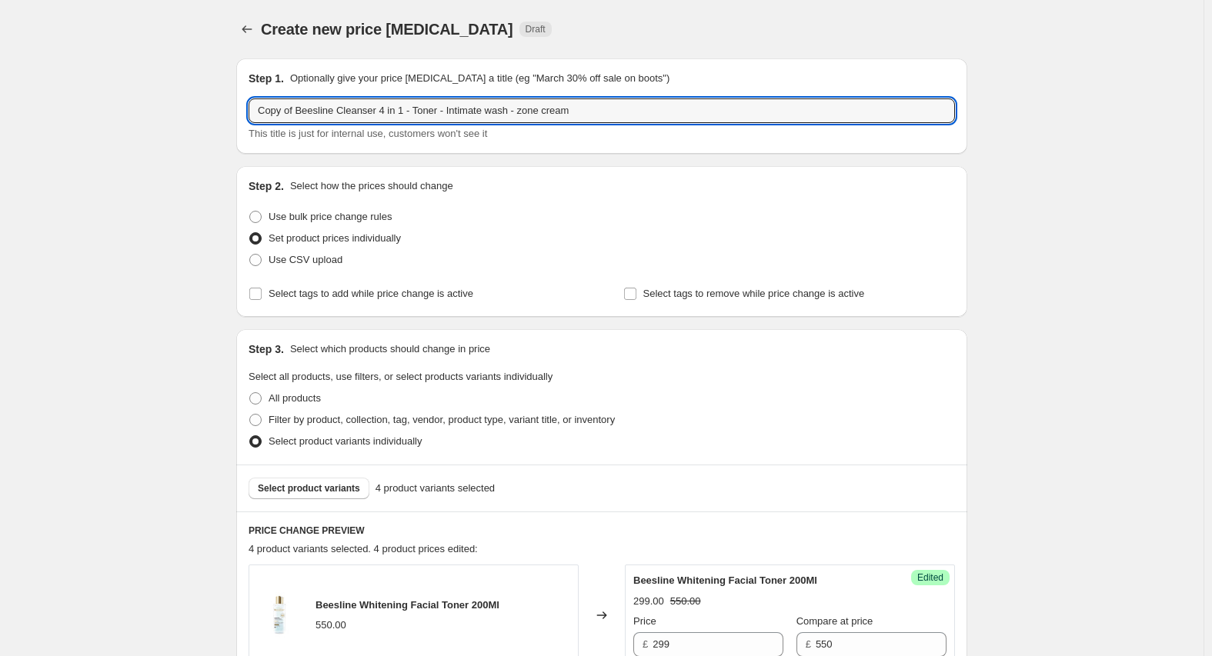
drag, startPoint x: 300, startPoint y: 110, endPoint x: 79, endPoint y: 112, distance: 220.9
click at [79, 112] on div "Create new price change job. This page is ready Create new price change job Dra…" at bounding box center [601, 638] width 1203 height 1276
type input "Beesline Cleanser 4 in 1 - Toner - Intimate wash - zone cream"
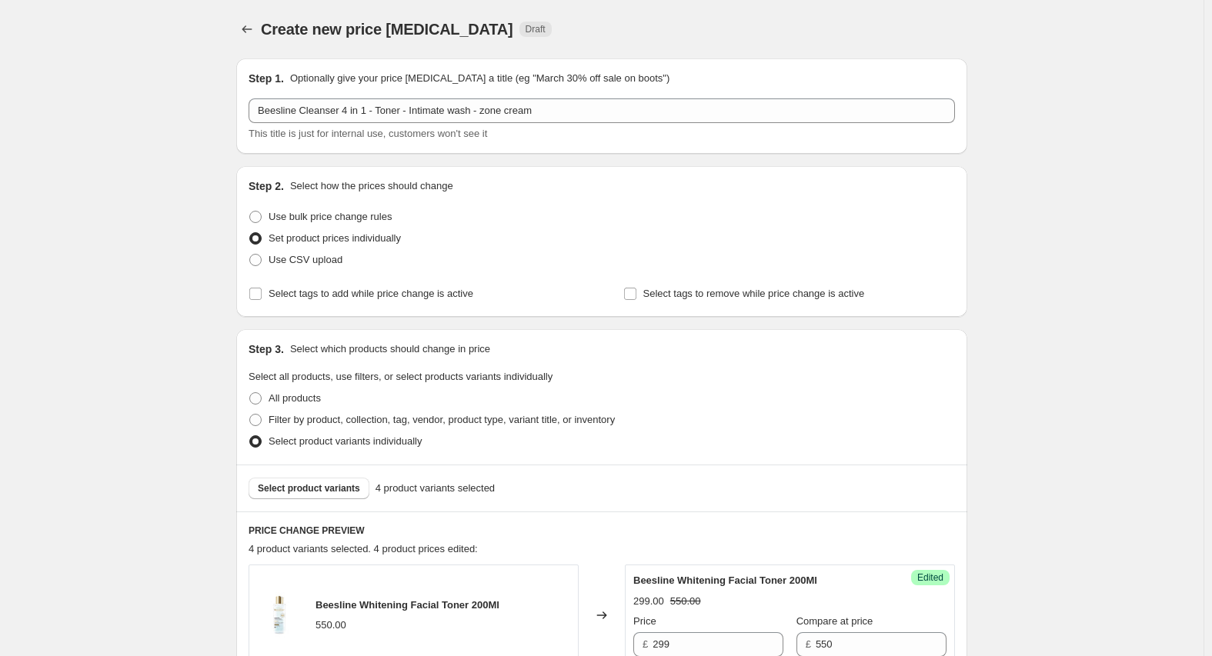
click at [203, 125] on div "Create new price change job. This page is ready Create new price change job Dra…" at bounding box center [601, 638] width 1203 height 1276
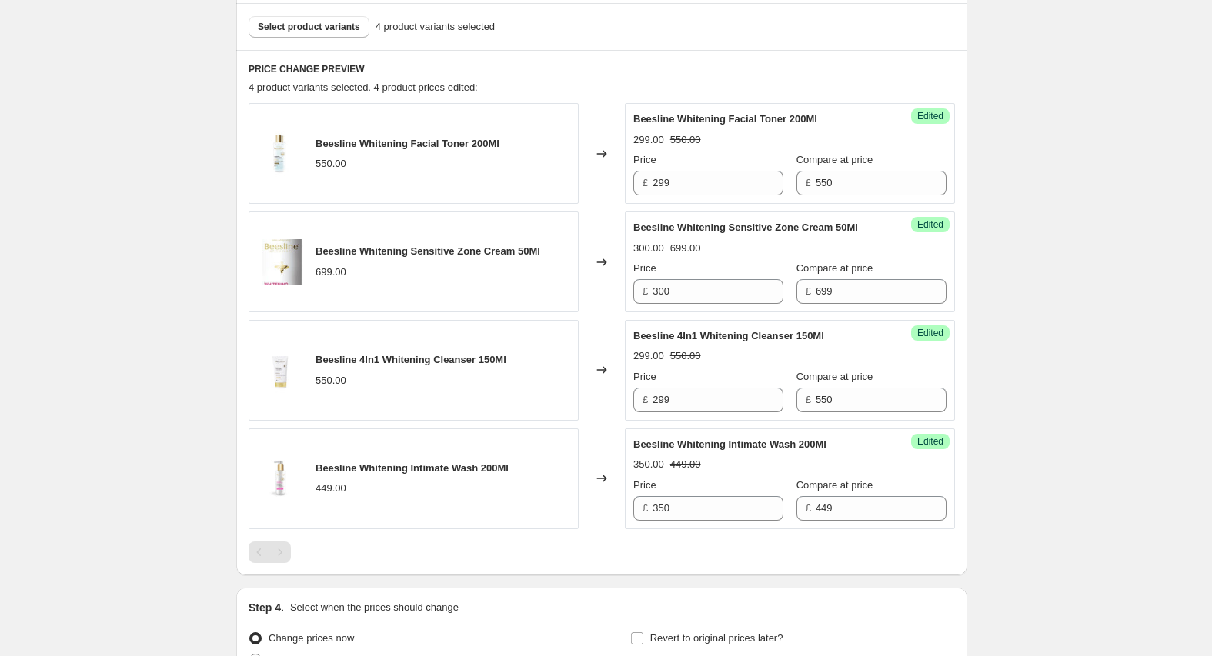
scroll to position [619, 0]
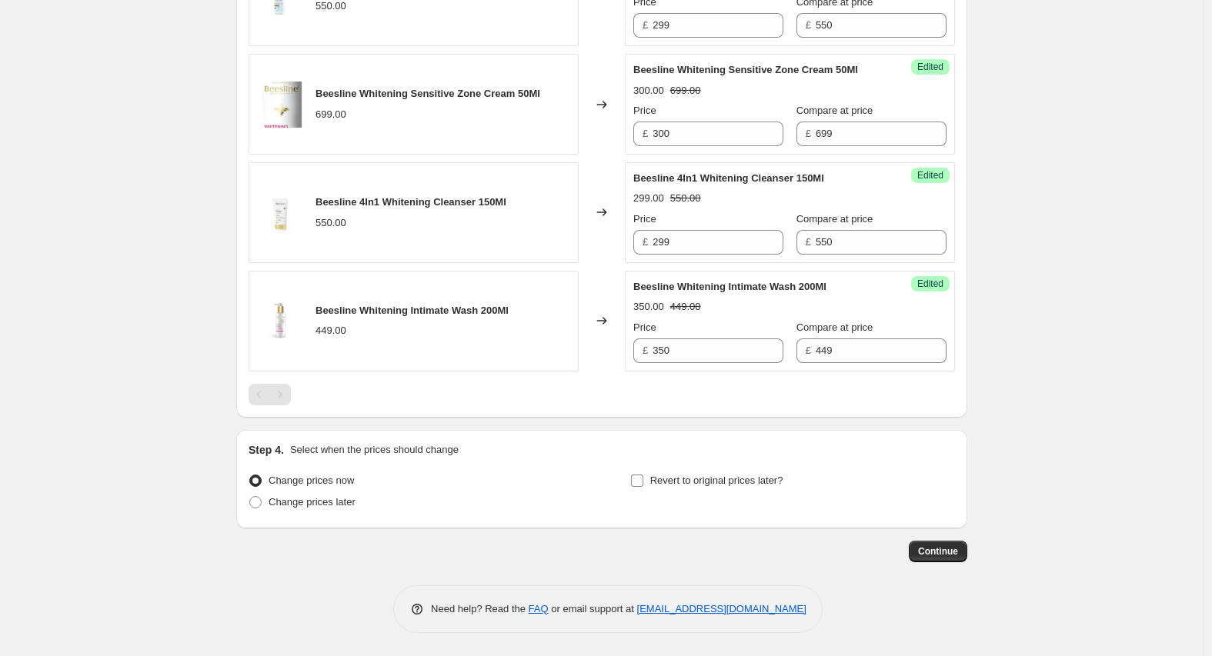
click at [707, 485] on span "Revert to original prices later?" at bounding box center [716, 481] width 133 height 12
click at [643, 485] on input "Revert to original prices later?" at bounding box center [637, 481] width 12 height 12
checkbox input "true"
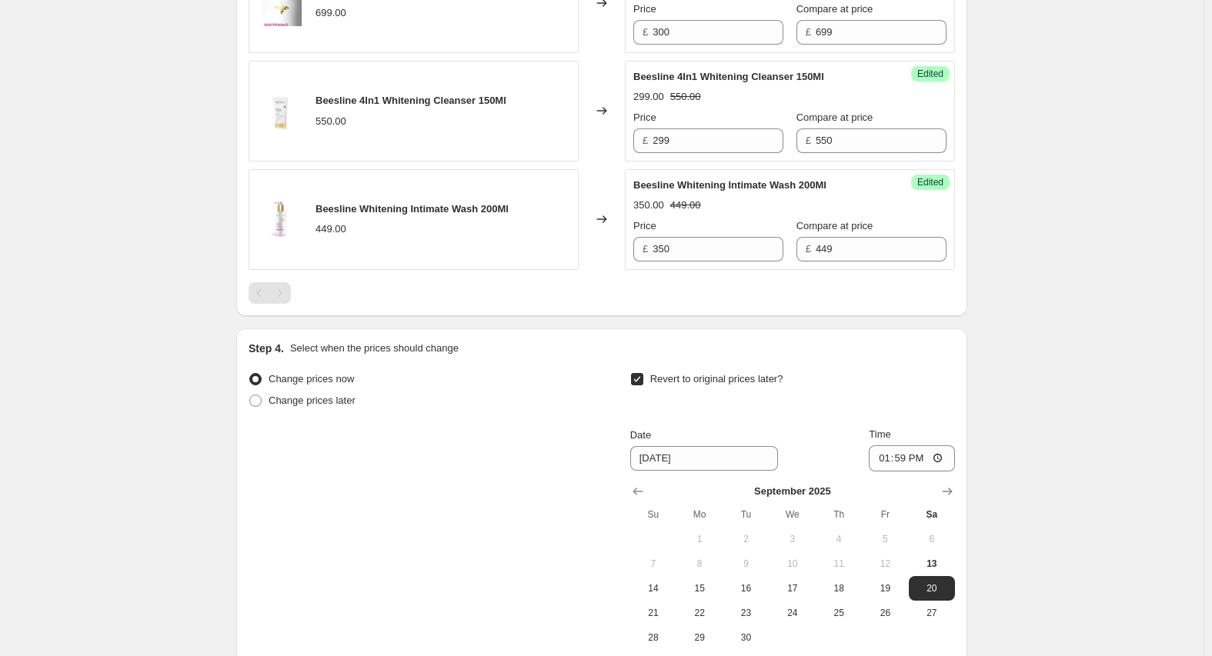
scroll to position [883, 0]
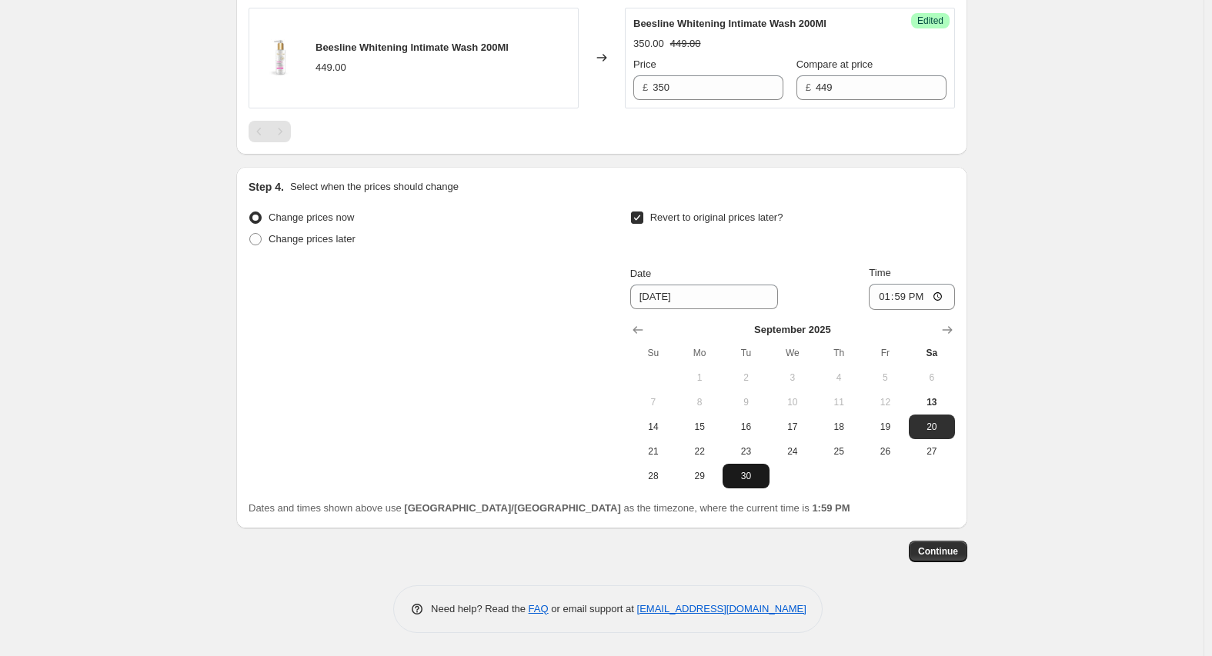
click at [748, 481] on span "30" at bounding box center [746, 476] width 34 height 12
type input "9/30/2025"
click at [890, 297] on input "13:59" at bounding box center [912, 297] width 86 height 26
type input "23:59"
click at [939, 547] on span "Continue" at bounding box center [938, 552] width 40 height 12
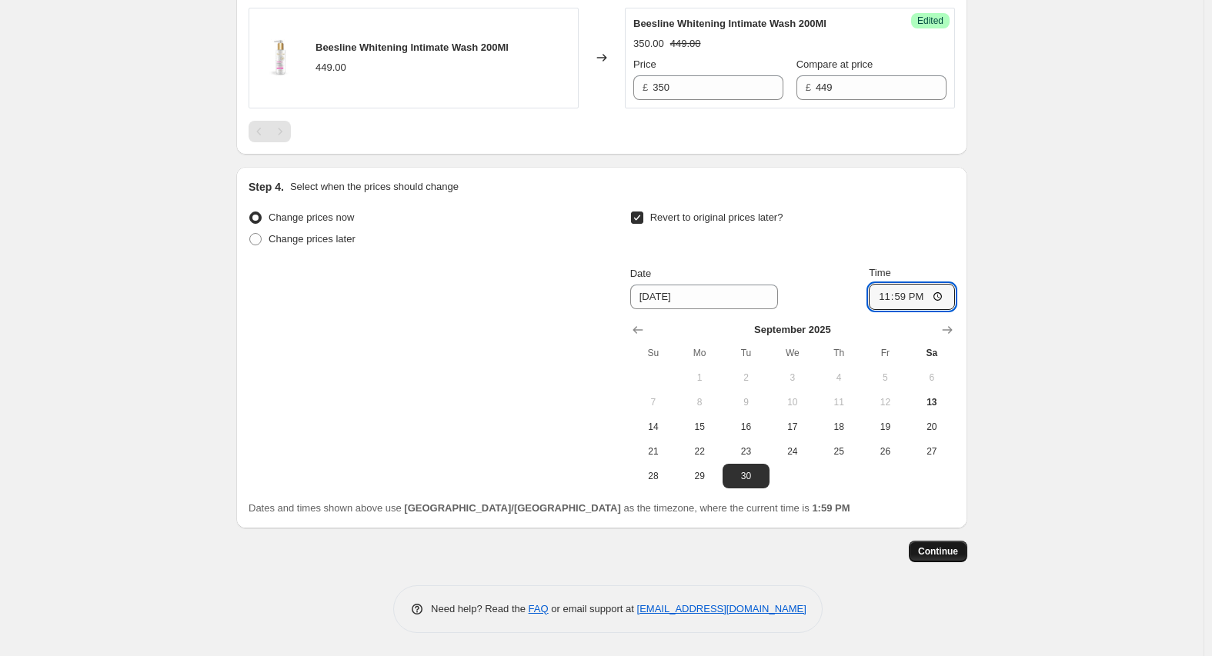
scroll to position [0, 0]
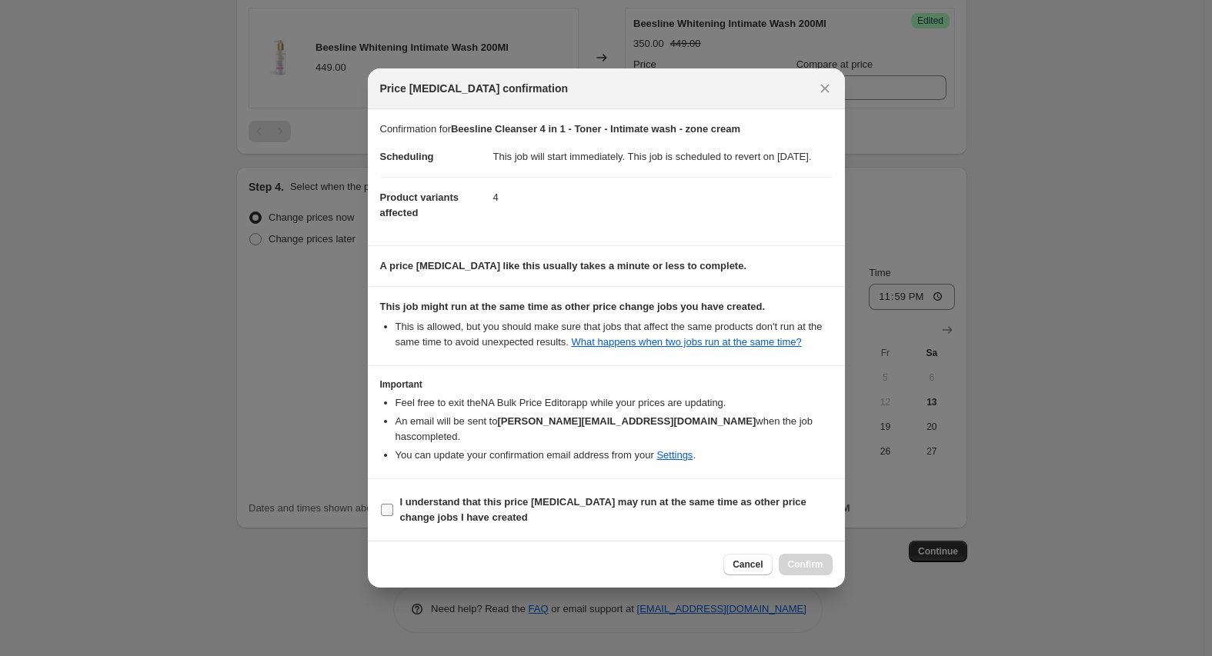
click at [451, 505] on b "I understand that this price change job may run at the same time as other price…" at bounding box center [603, 509] width 406 height 27
click at [393, 505] on input "I understand that this price change job may run at the same time as other price…" at bounding box center [387, 510] width 12 height 12
checkbox input "true"
click at [815, 561] on span "Confirm" at bounding box center [805, 565] width 35 height 12
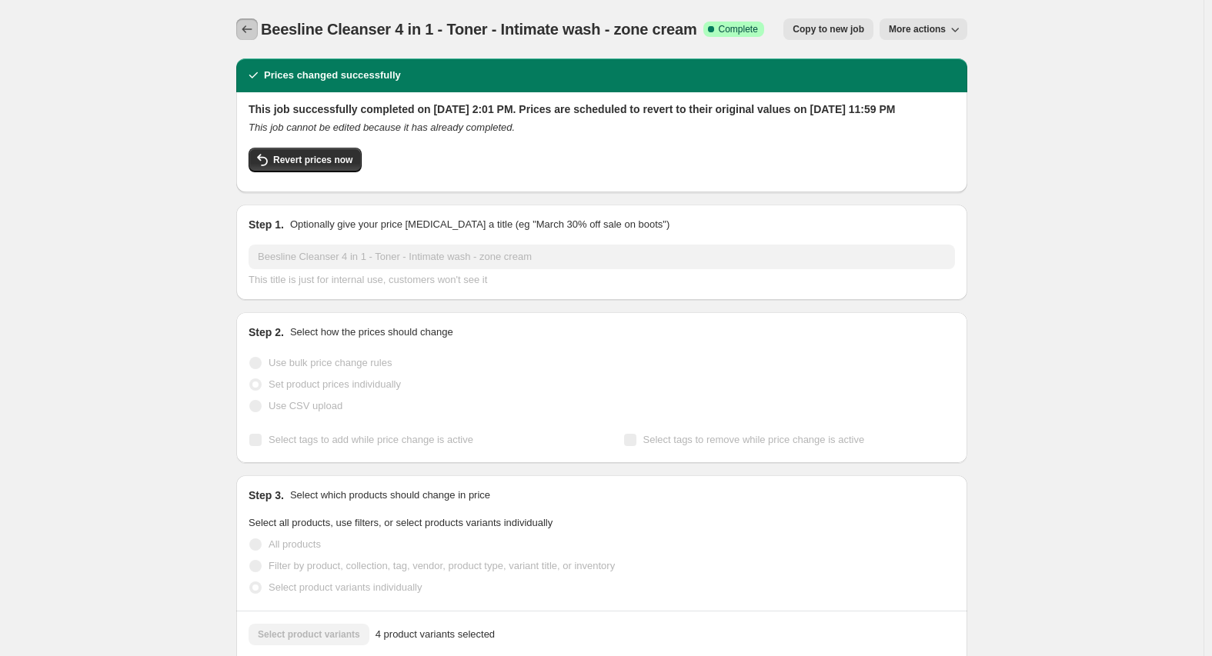
click at [255, 28] on icon "Price change jobs" at bounding box center [246, 29] width 15 height 15
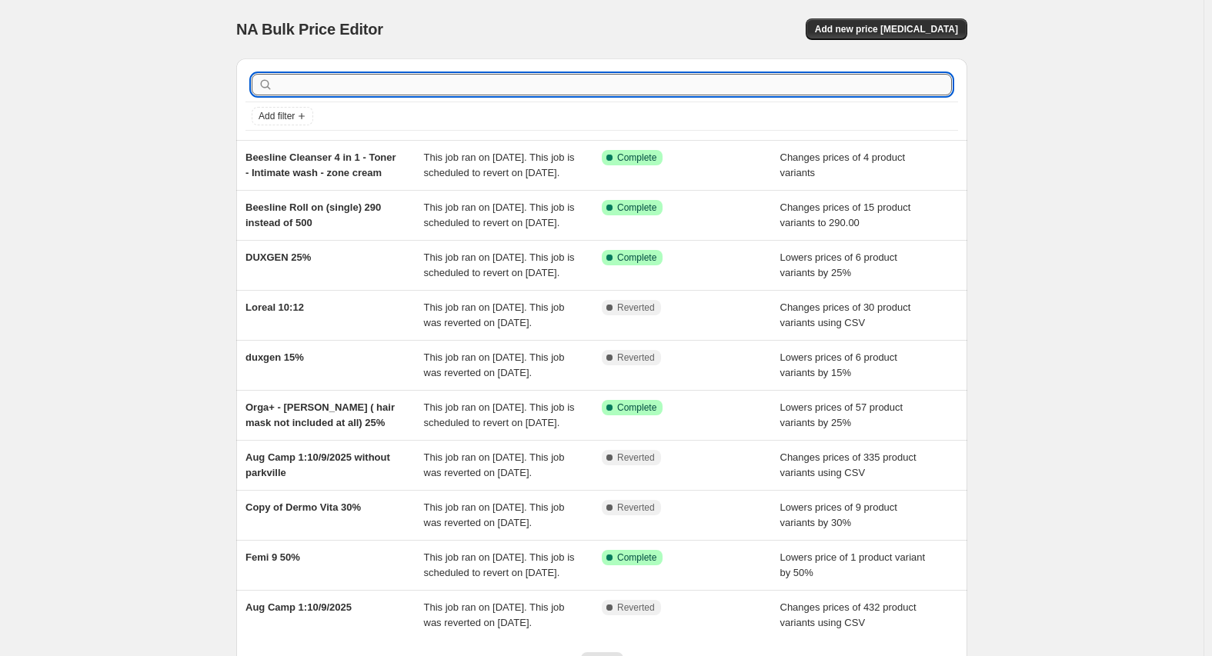
click at [335, 77] on input "text" at bounding box center [614, 85] width 676 height 22
type input "beesline"
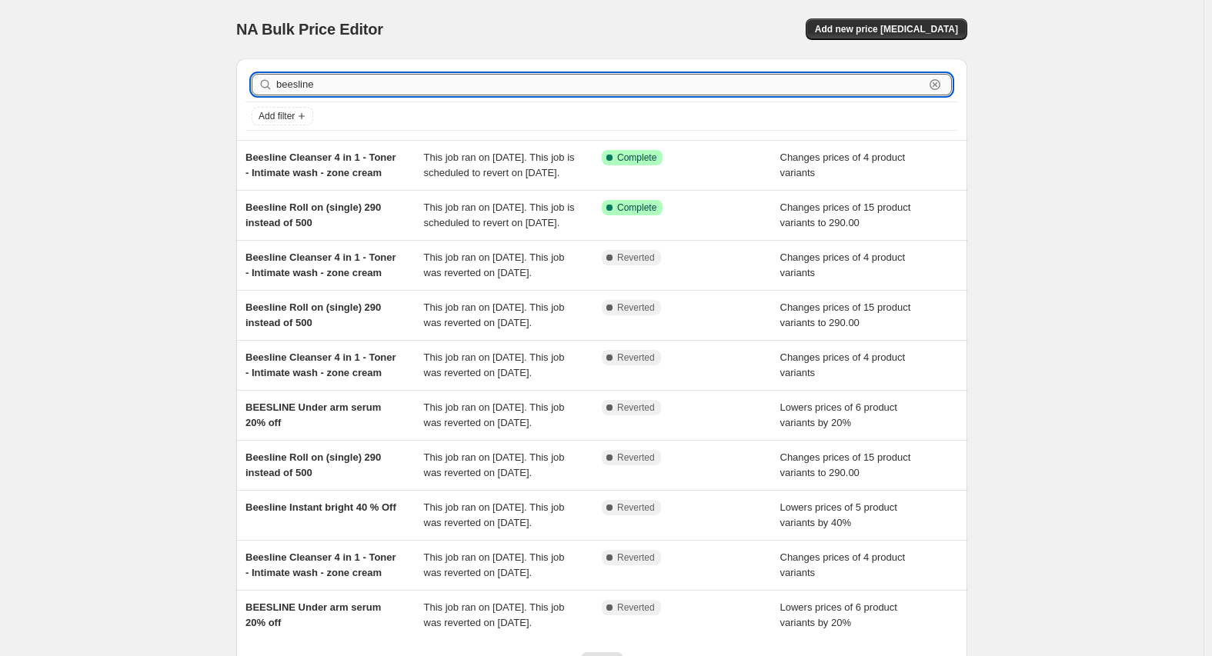
click at [395, 94] on input "beesline" at bounding box center [600, 85] width 648 height 22
paste input "BIO VIOLA"
type input "BIO VIOLA"
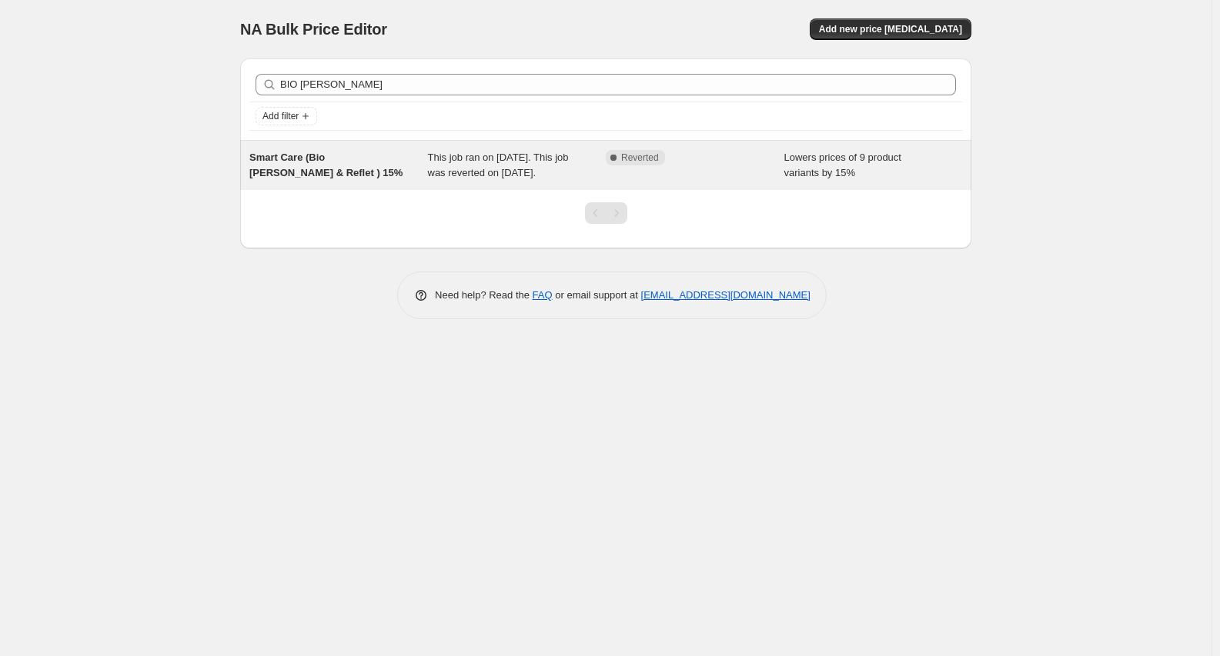
click at [338, 153] on span "Smart Care (Bio Viola & Reflet ) 15%" at bounding box center [325, 165] width 153 height 27
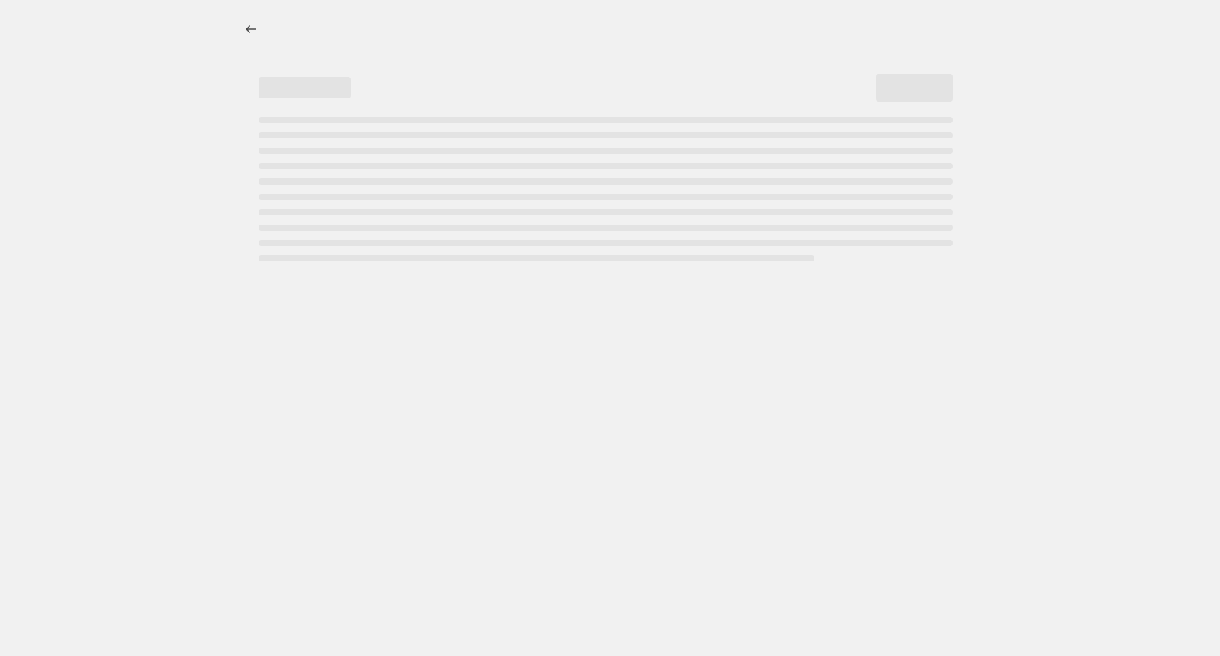
select select "percentage"
select select "vendor"
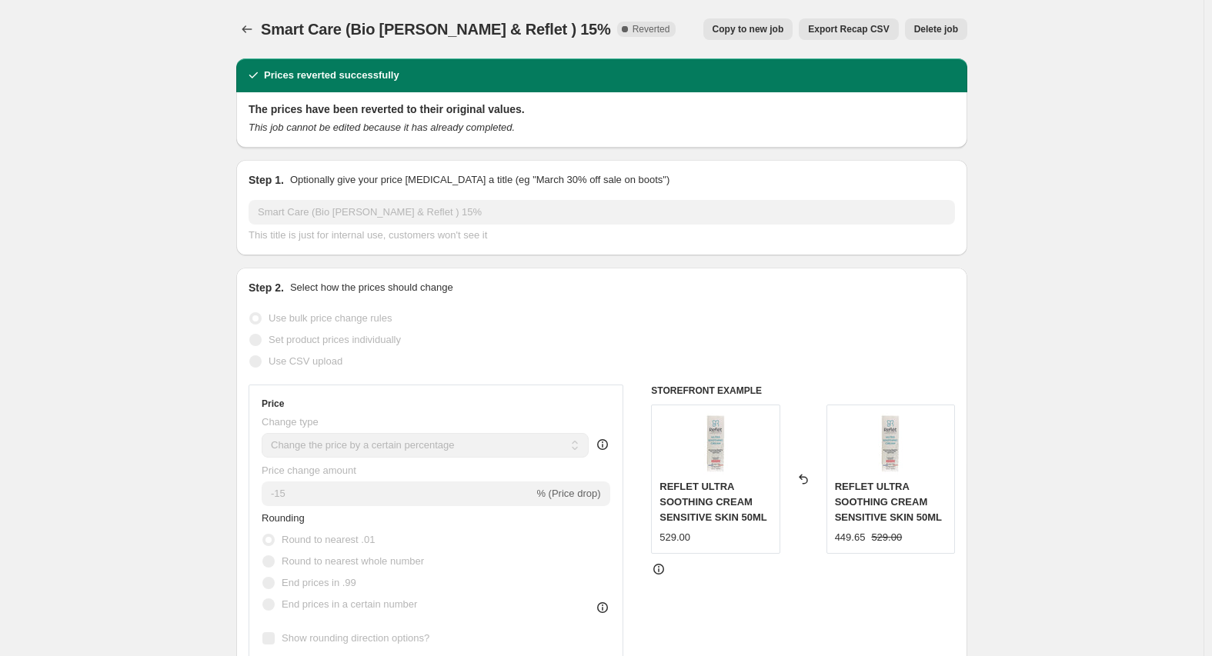
click at [743, 33] on span "Copy to new job" at bounding box center [749, 29] width 72 height 12
select select "percentage"
select select "vendor"
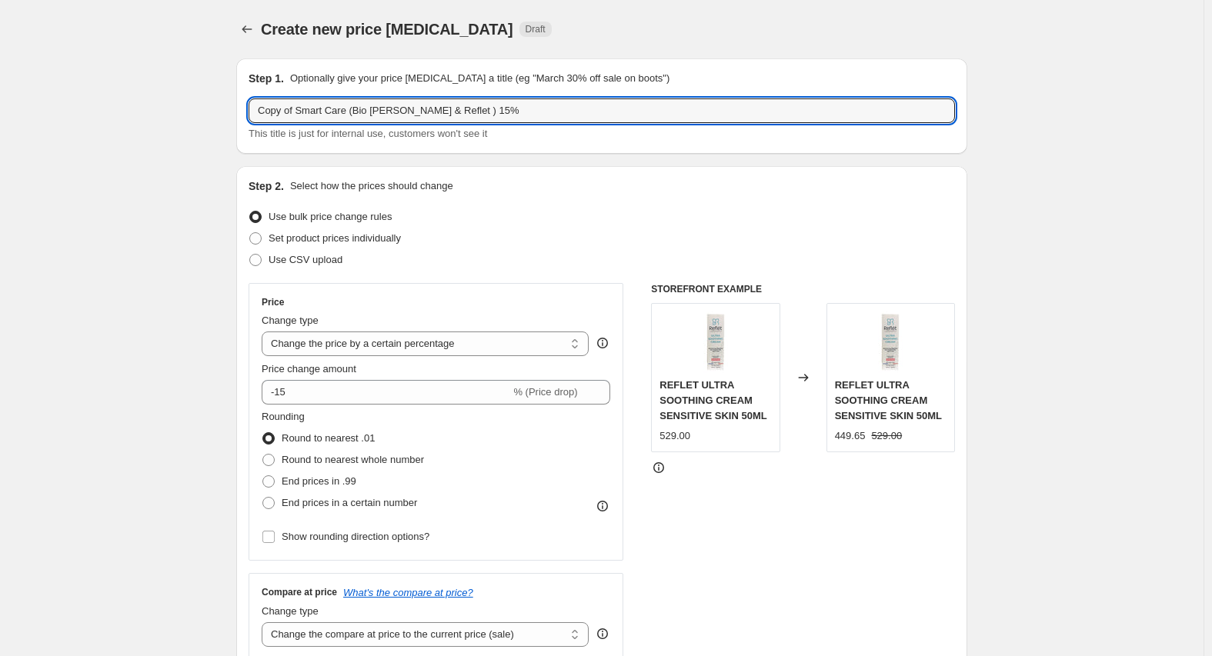
drag, startPoint x: 301, startPoint y: 112, endPoint x: 195, endPoint y: 115, distance: 105.4
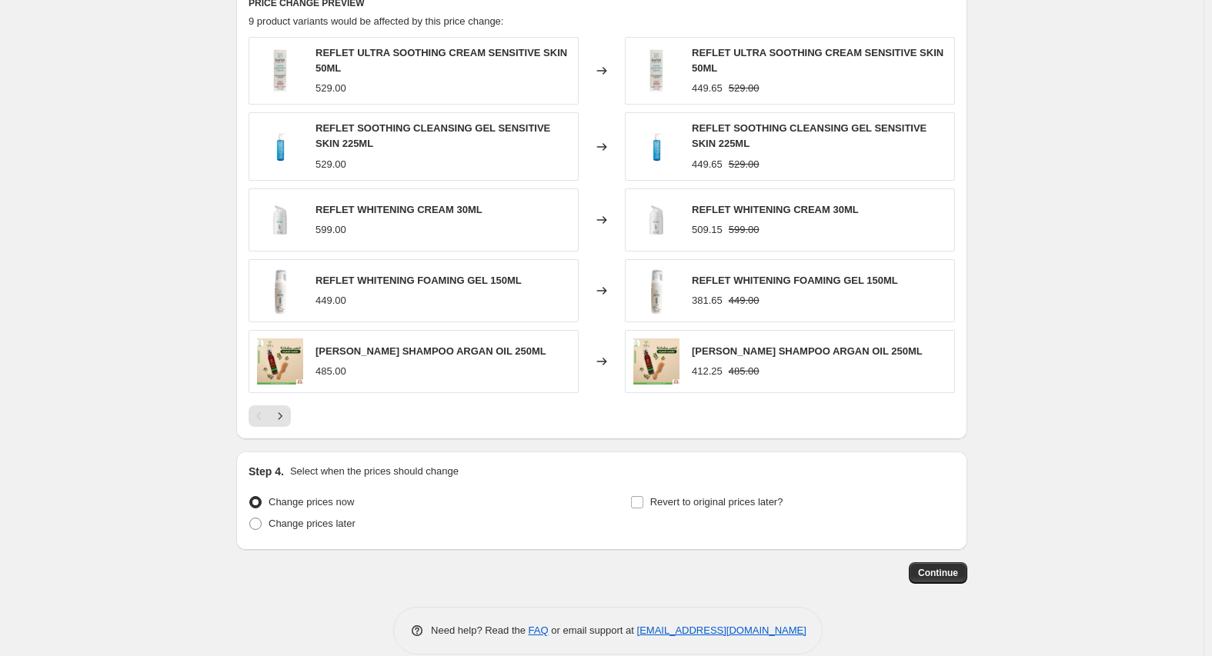
scroll to position [1100, 0]
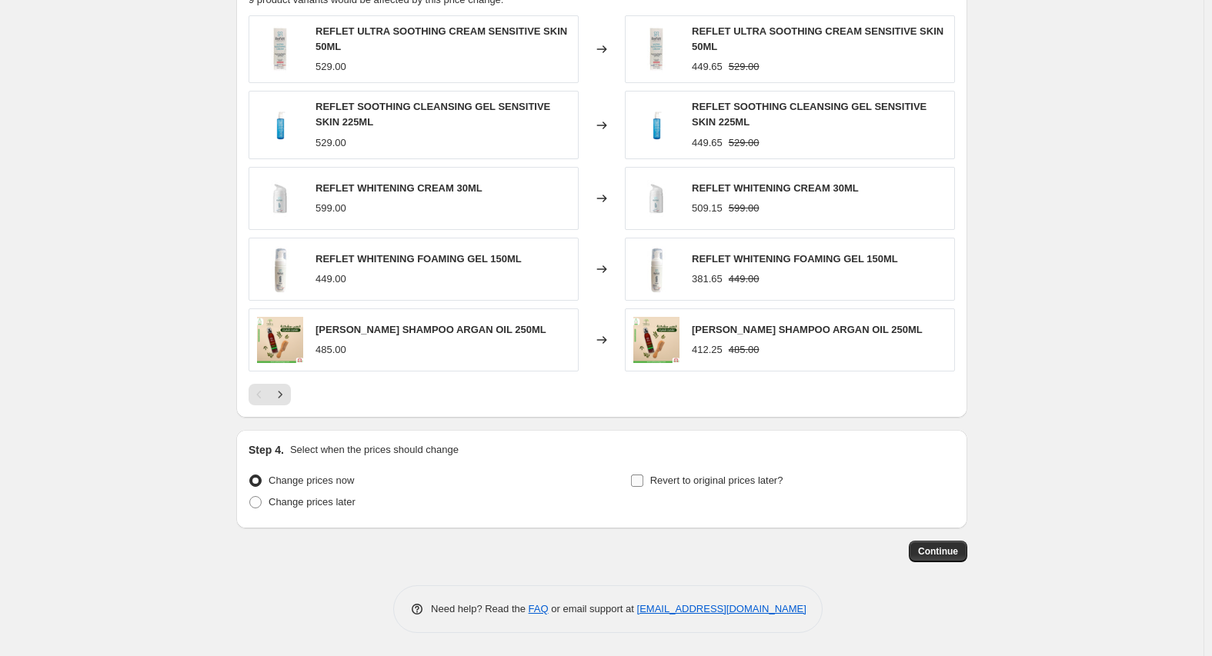
type input "Smart Care (Bio Viola & Reflet ) 15%"
click at [689, 477] on span "Revert to original prices later?" at bounding box center [716, 481] width 133 height 12
click at [643, 477] on input "Revert to original prices later?" at bounding box center [637, 481] width 12 height 12
checkbox input "true"
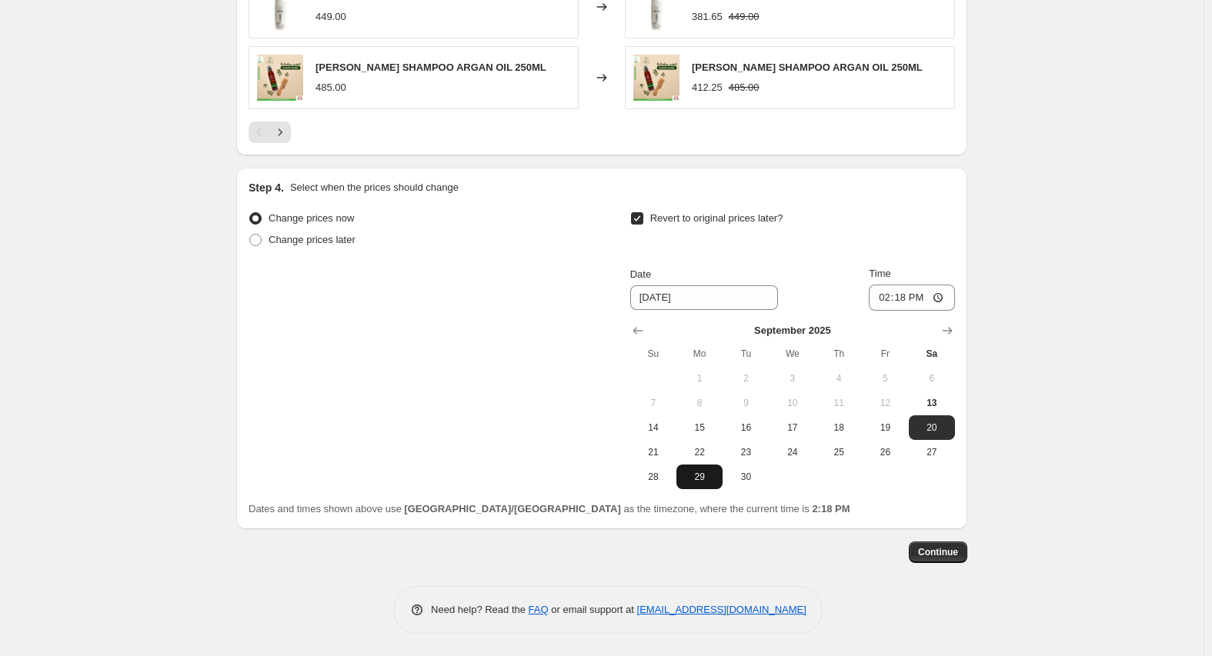
scroll to position [1363, 0]
click at [746, 480] on span "30" at bounding box center [746, 476] width 34 height 12
type input "9/30/2025"
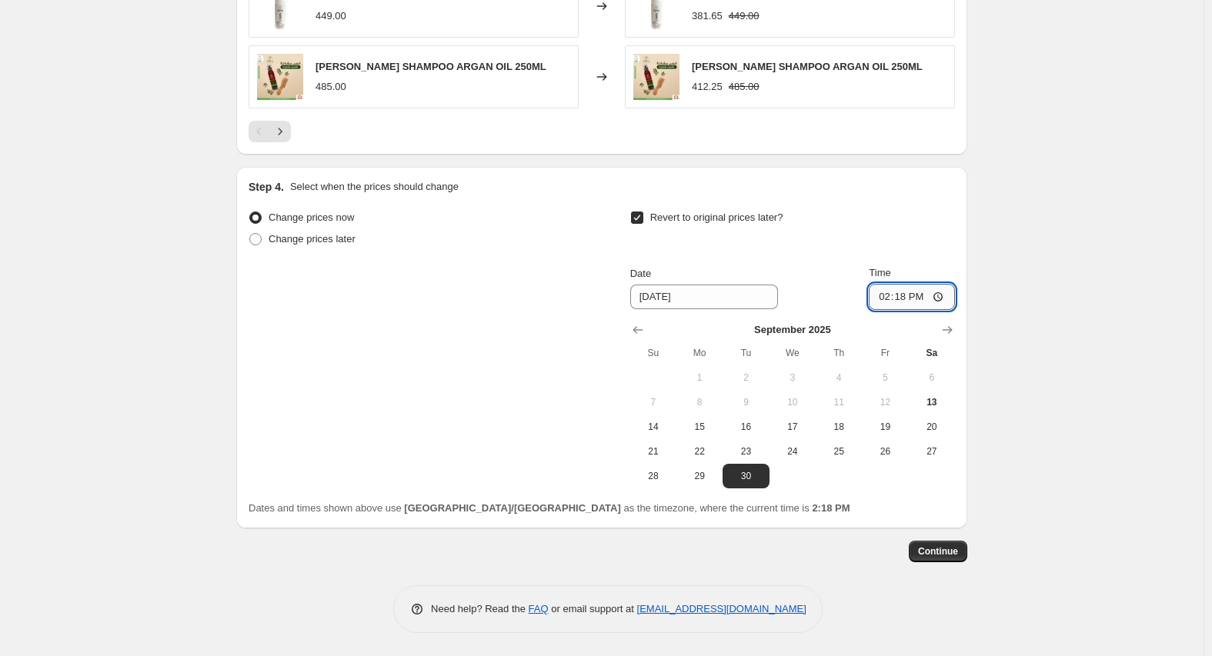
click at [875, 289] on input "14:18" at bounding box center [912, 297] width 86 height 26
type input "23:59"
click at [939, 547] on span "Continue" at bounding box center [938, 552] width 40 height 12
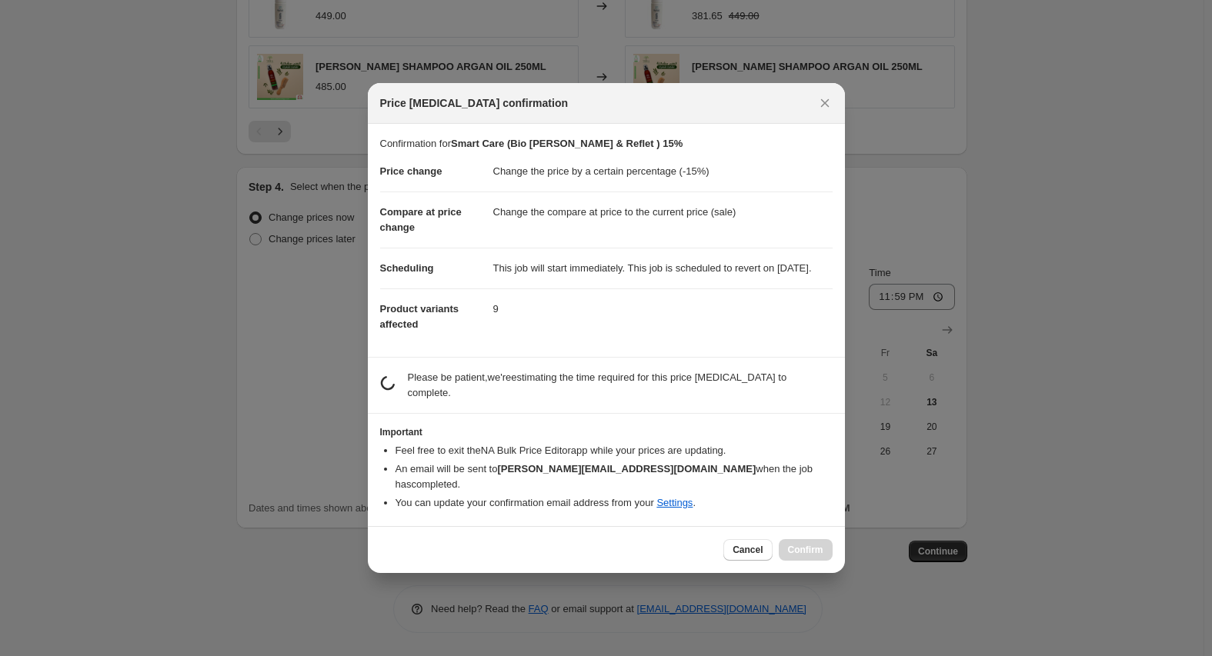
scroll to position [0, 0]
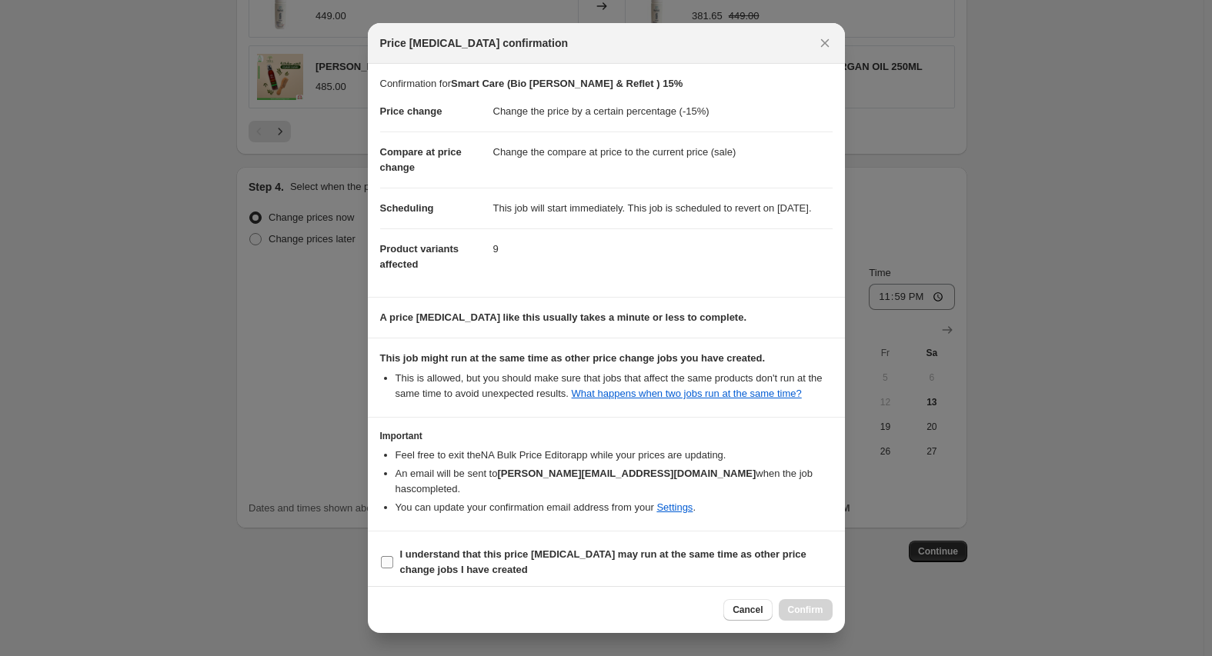
click at [536, 551] on b "I understand that this price change job may run at the same time as other price…" at bounding box center [603, 562] width 406 height 27
click at [393, 556] on input "I understand that this price change job may run at the same time as other price…" at bounding box center [387, 562] width 12 height 12
checkbox input "true"
click at [829, 610] on button "Confirm" at bounding box center [806, 610] width 54 height 22
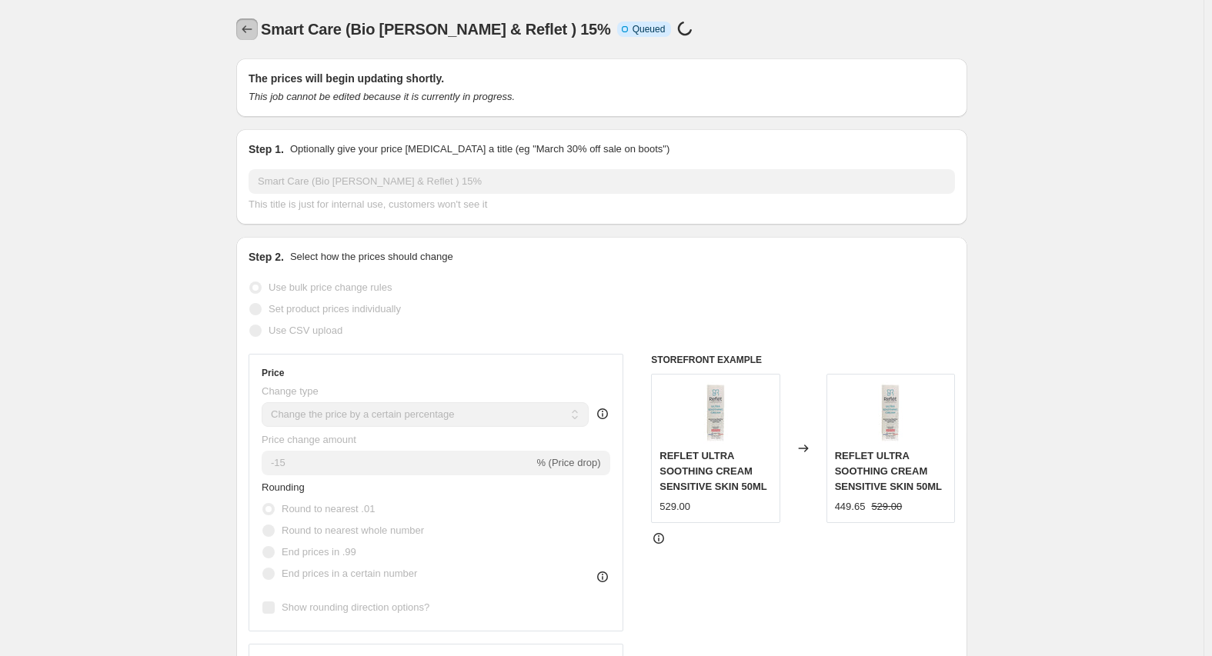
click at [241, 27] on button "Price change jobs" at bounding box center [247, 29] width 22 height 22
